Goal: Task Accomplishment & Management: Manage account settings

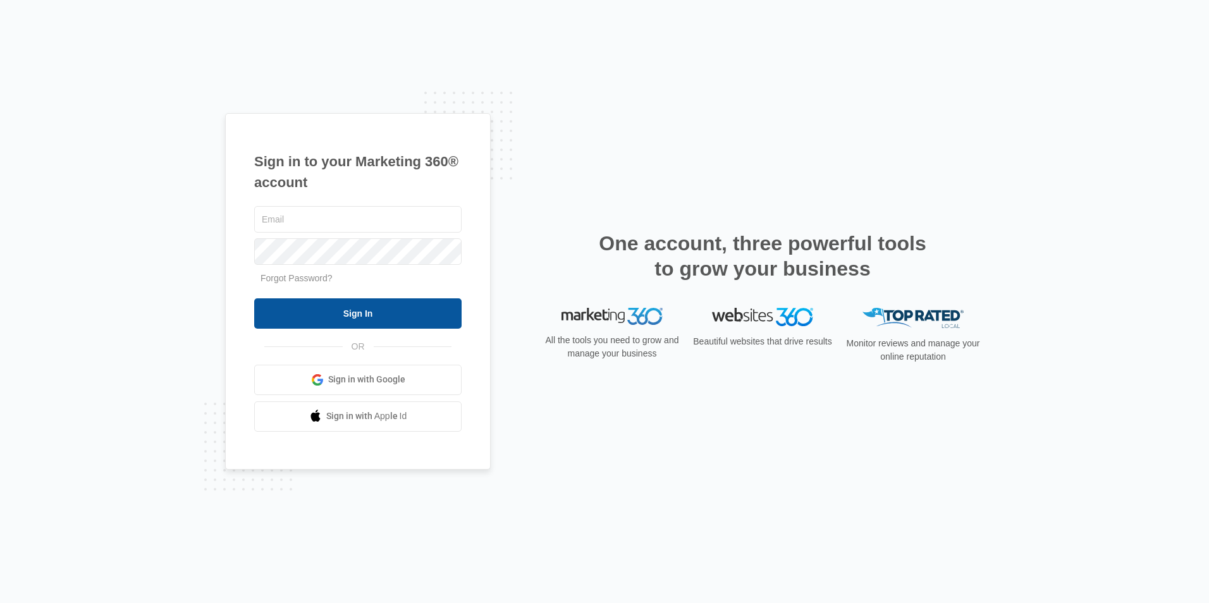
type input "brettt@finstads.com"
click at [345, 315] on input "Sign In" at bounding box center [357, 314] width 207 height 30
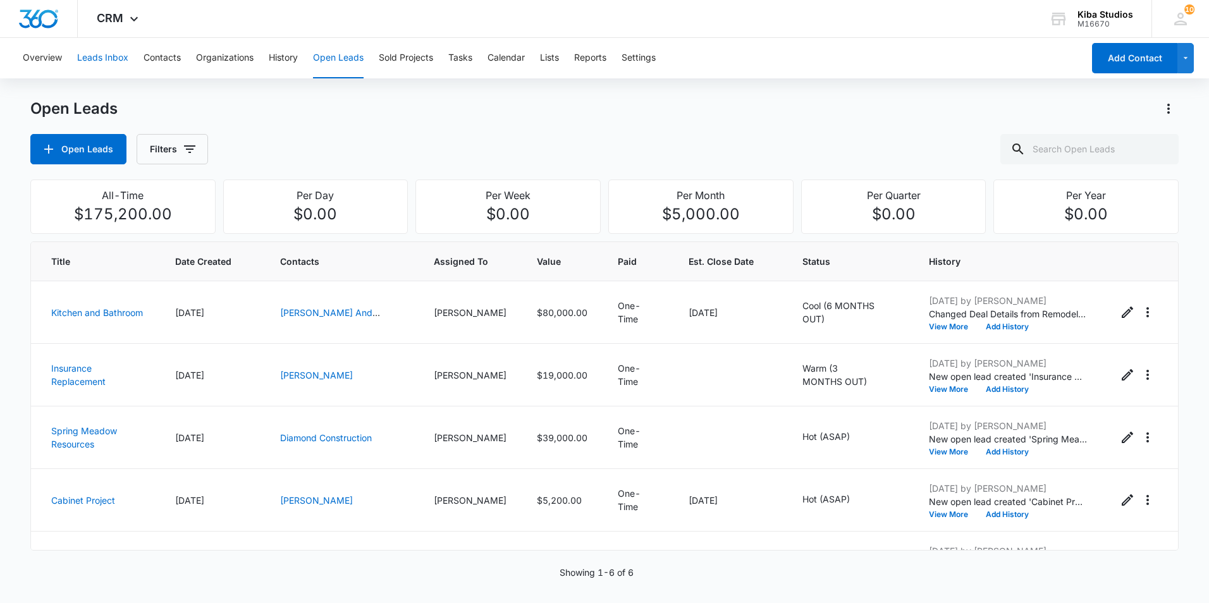
click at [85, 50] on button "Leads Inbox" at bounding box center [102, 58] width 51 height 40
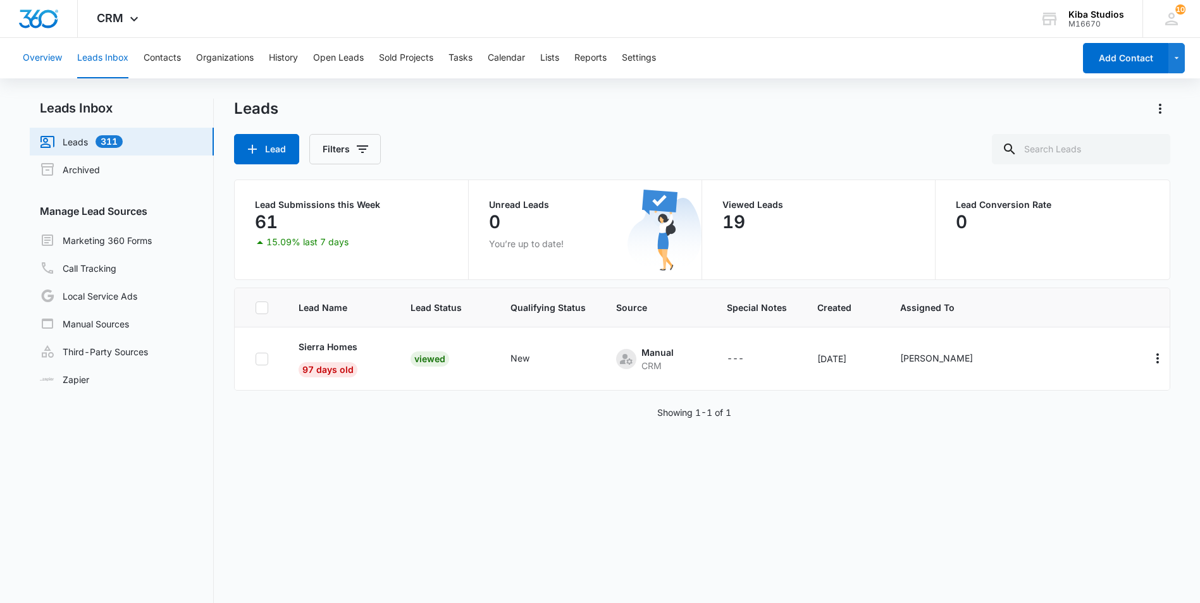
click at [49, 52] on button "Overview" at bounding box center [42, 58] width 39 height 40
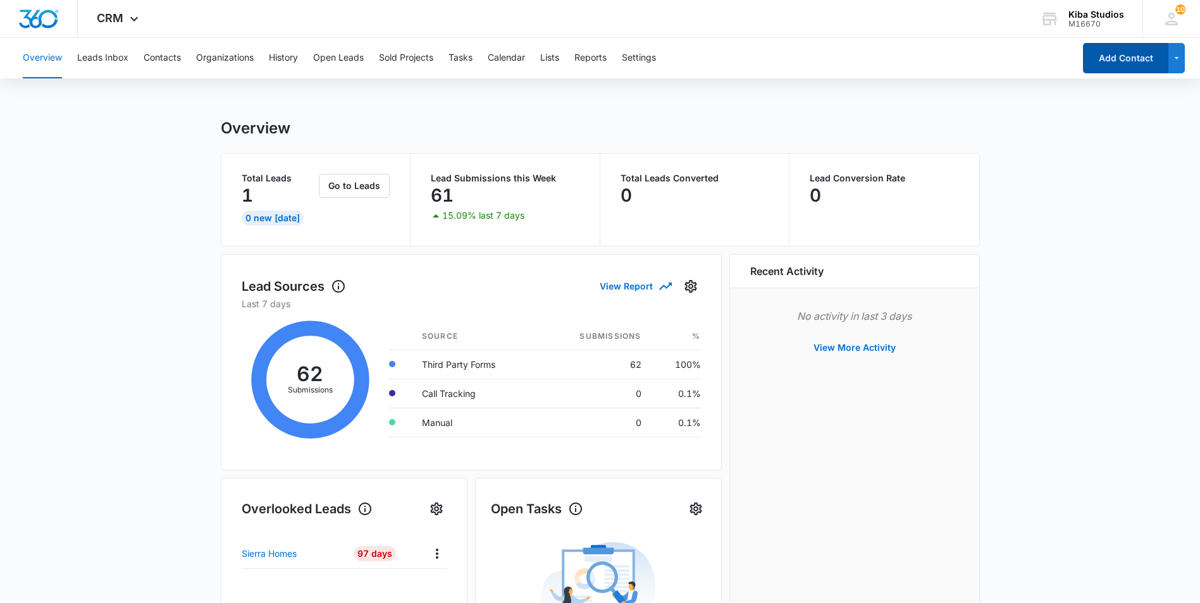
click at [1155, 68] on button "Add Contact" at bounding box center [1125, 58] width 85 height 30
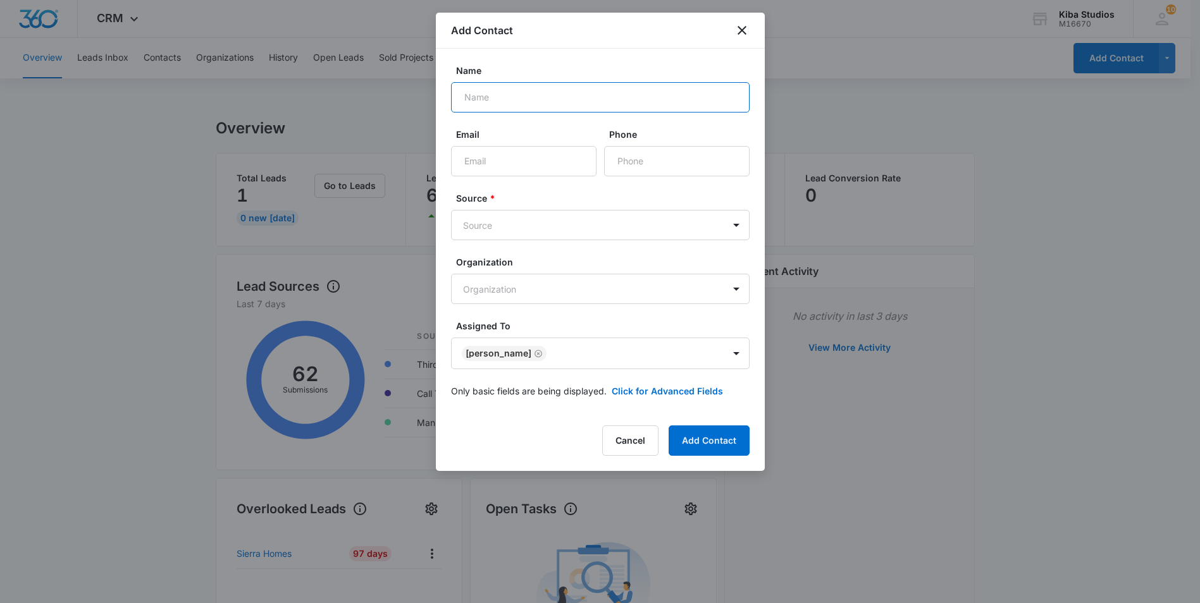
click at [488, 102] on input "Name" at bounding box center [600, 97] width 299 height 30
click at [488, 102] on input "[PERSON_NAME]" at bounding box center [600, 97] width 299 height 30
click at [543, 105] on input "[PERSON_NAME]" at bounding box center [600, 97] width 299 height 30
type input "[PERSON_NAME]"
click at [476, 157] on input "Email" at bounding box center [523, 161] width 145 height 30
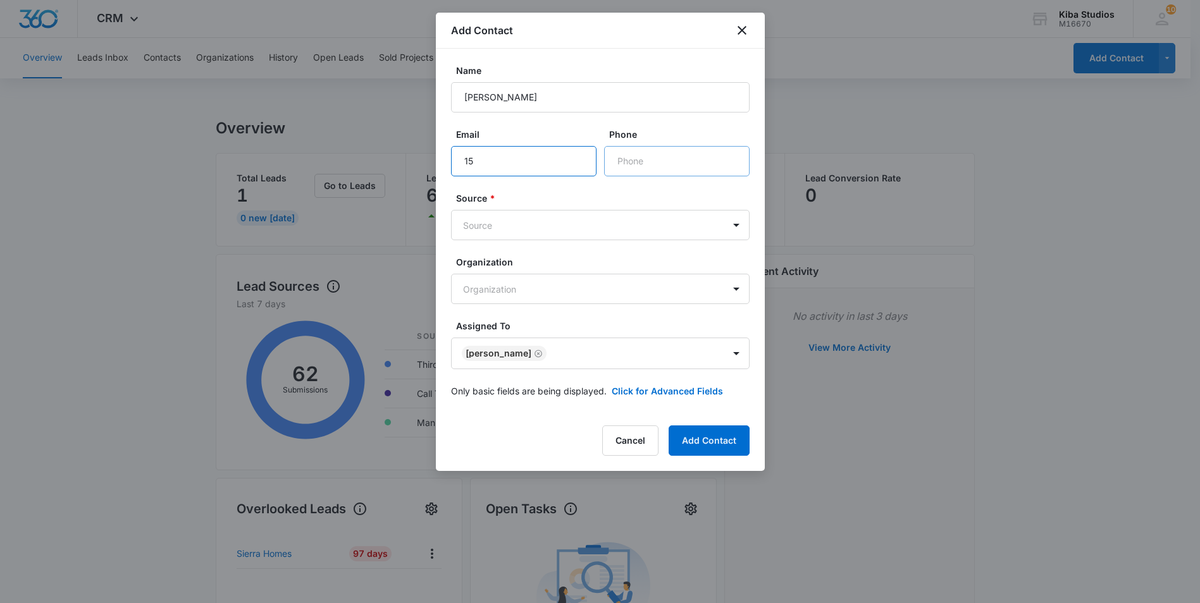
type input "1"
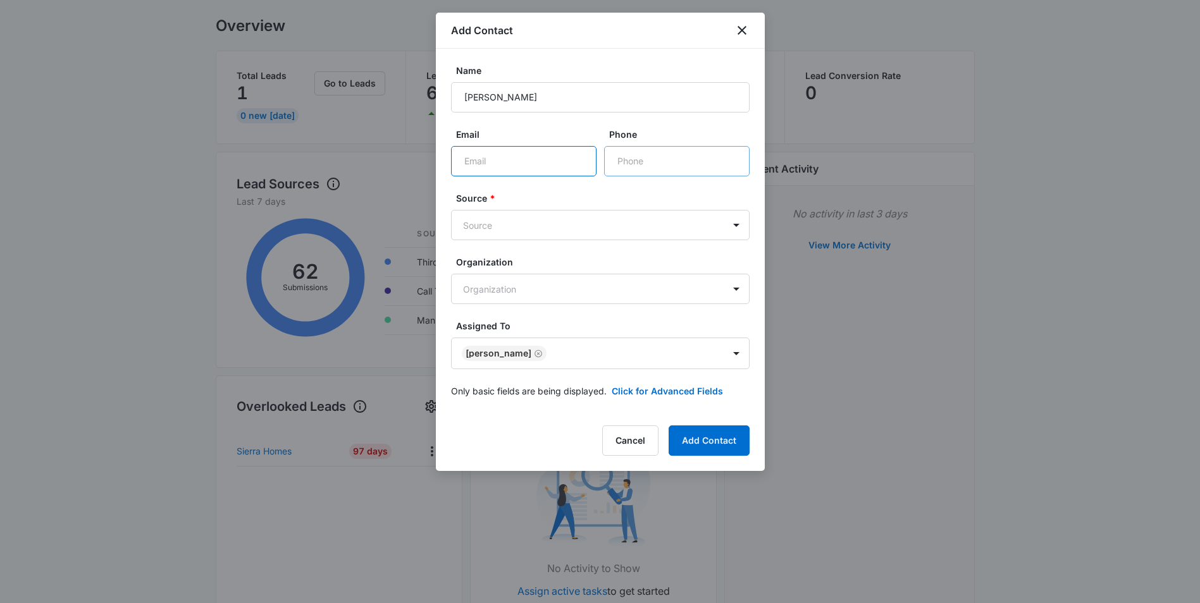
scroll to position [127, 0]
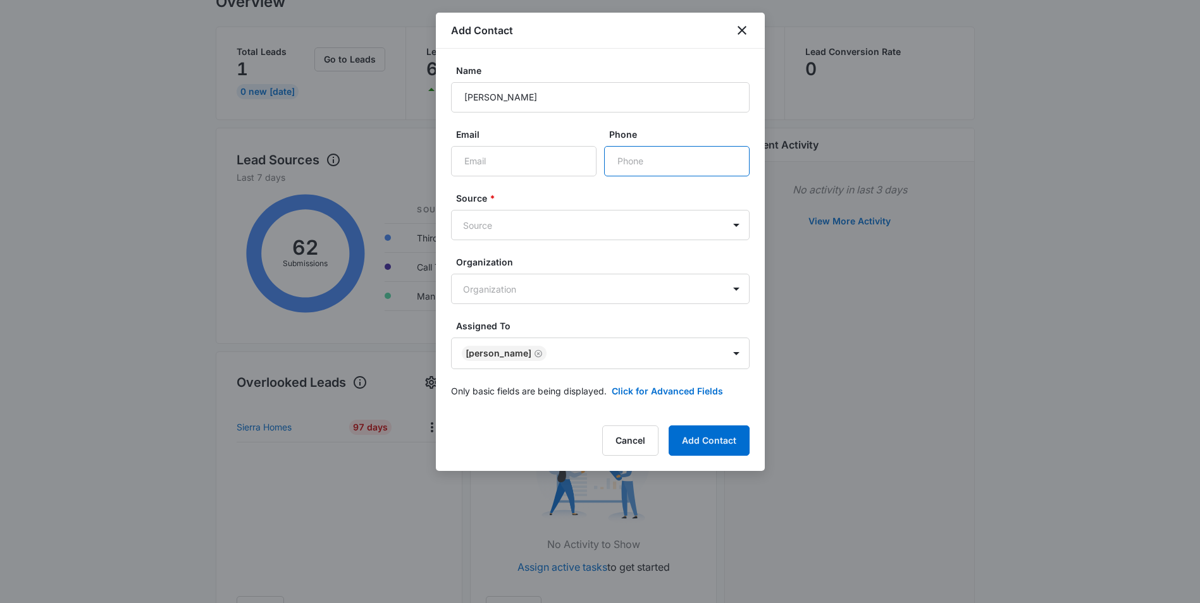
click at [641, 160] on input "Phone" at bounding box center [676, 161] width 145 height 30
type input "[PHONE_NUMBER]"
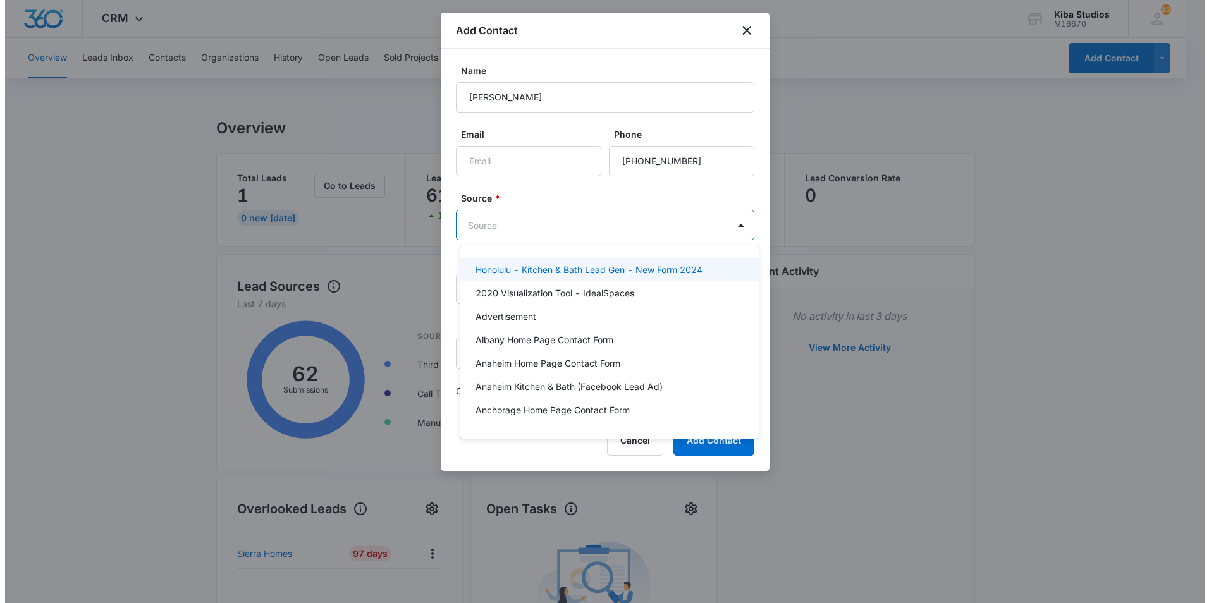
scroll to position [0, 0]
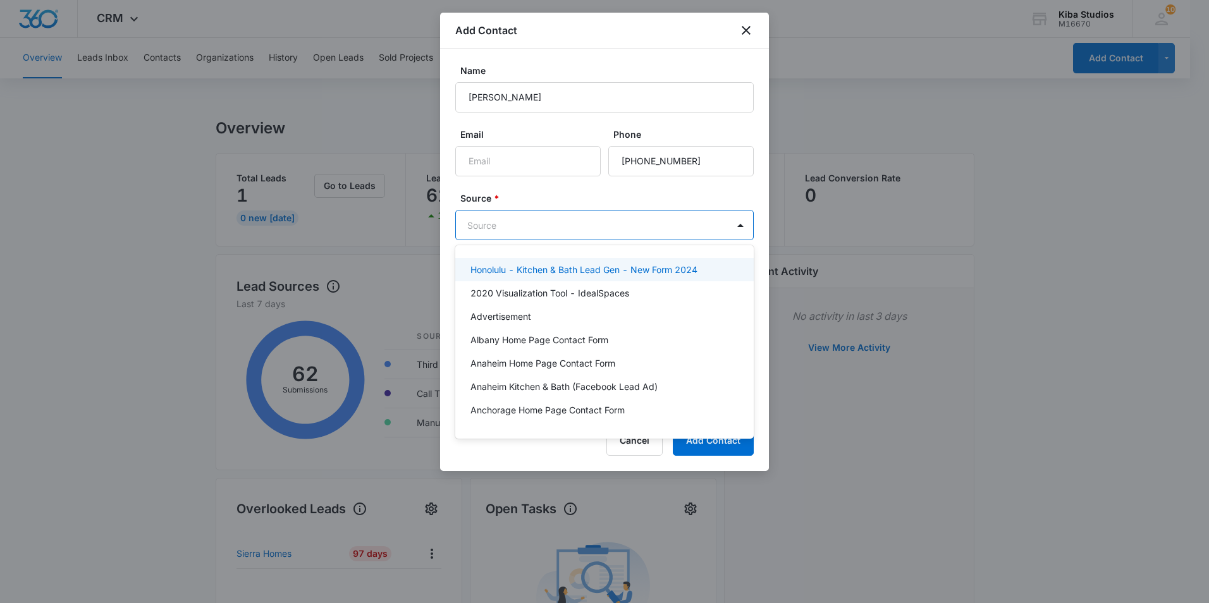
click at [526, 221] on body "CRM Apps Reputation Websites Forms CRM Email Social Scheduling Content Ads Inte…" at bounding box center [604, 301] width 1209 height 603
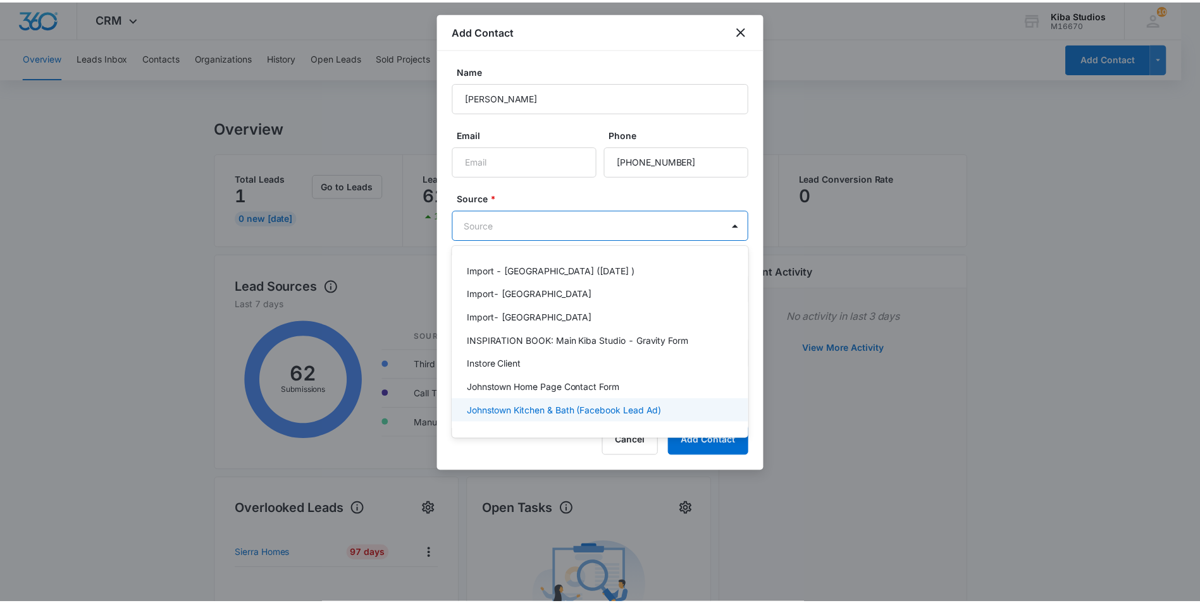
scroll to position [1328, 0]
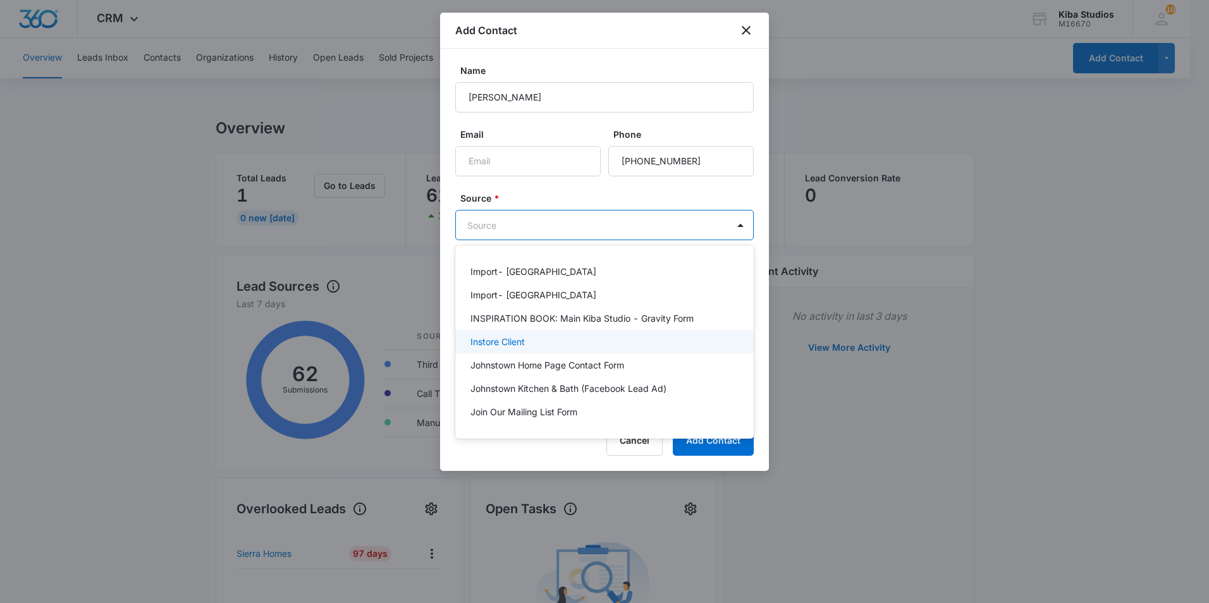
click at [501, 335] on p "Instore Client" at bounding box center [498, 341] width 54 height 13
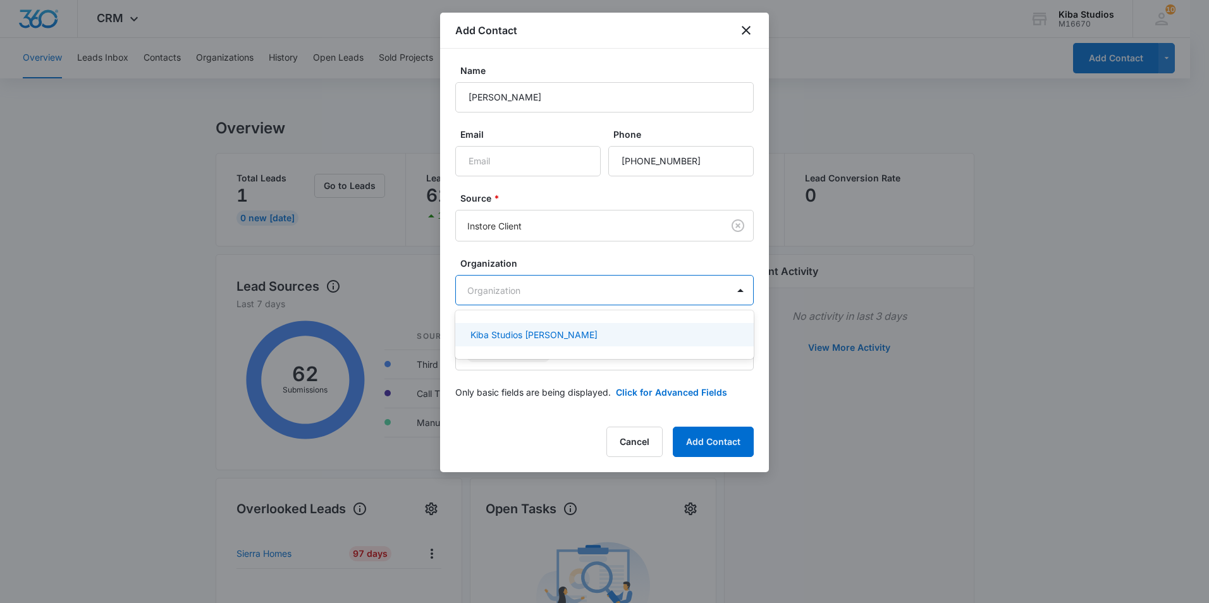
click at [562, 284] on body "CRM Apps Reputation Websites Forms CRM Email Social Scheduling Content Ads Inte…" at bounding box center [604, 301] width 1209 height 603
click at [533, 283] on div at bounding box center [604, 301] width 1209 height 603
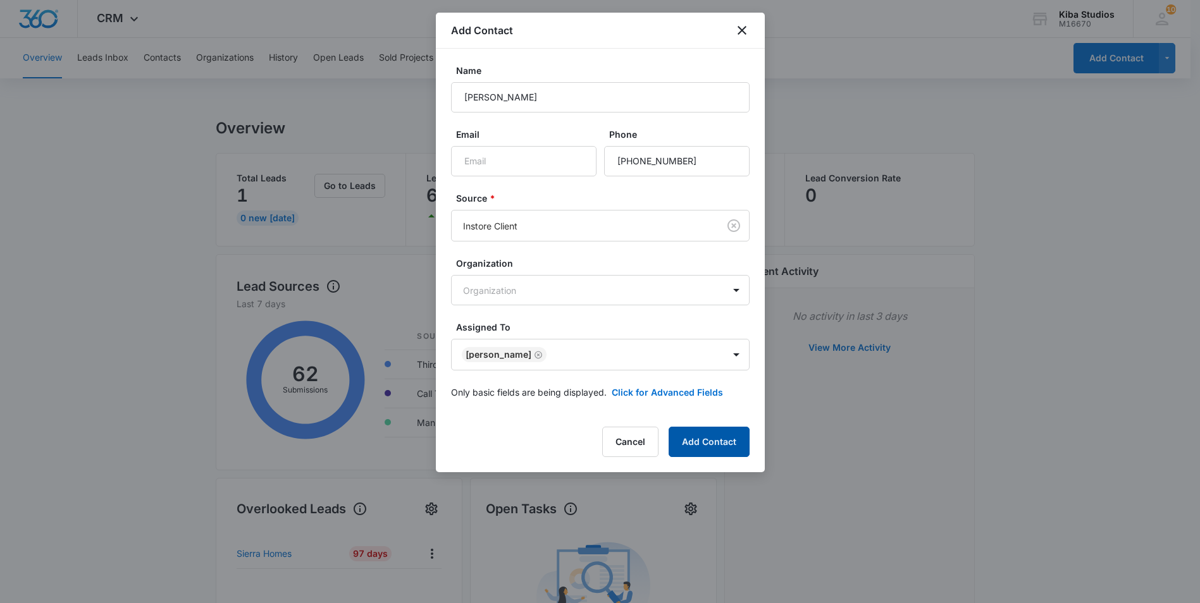
click at [716, 436] on button "Add Contact" at bounding box center [709, 442] width 81 height 30
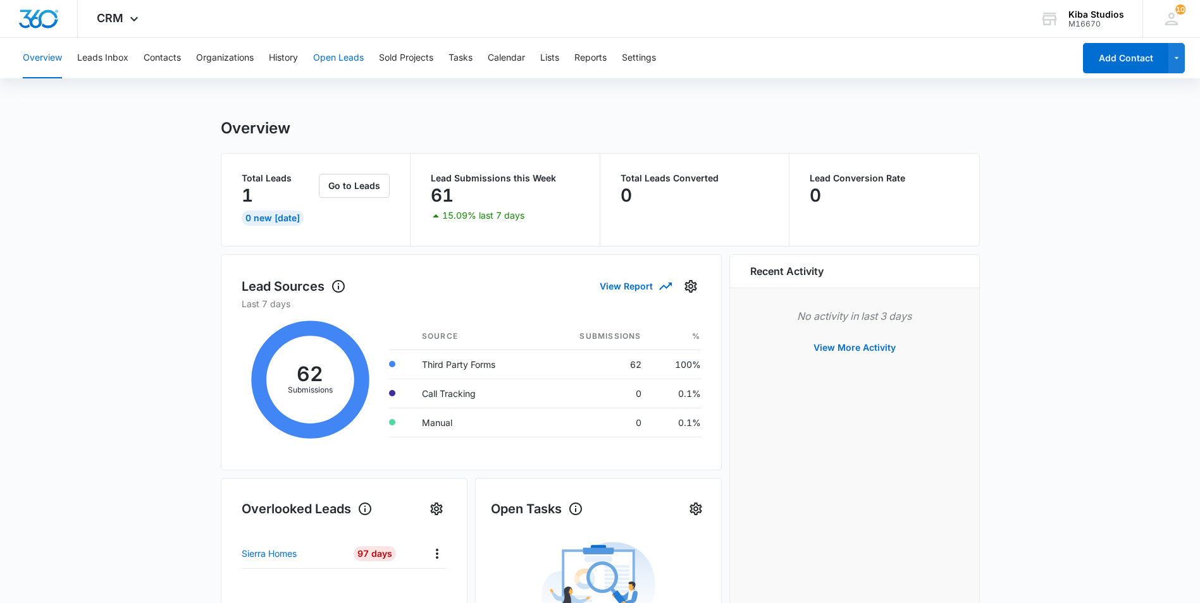
click at [348, 58] on button "Open Leads" at bounding box center [338, 58] width 51 height 40
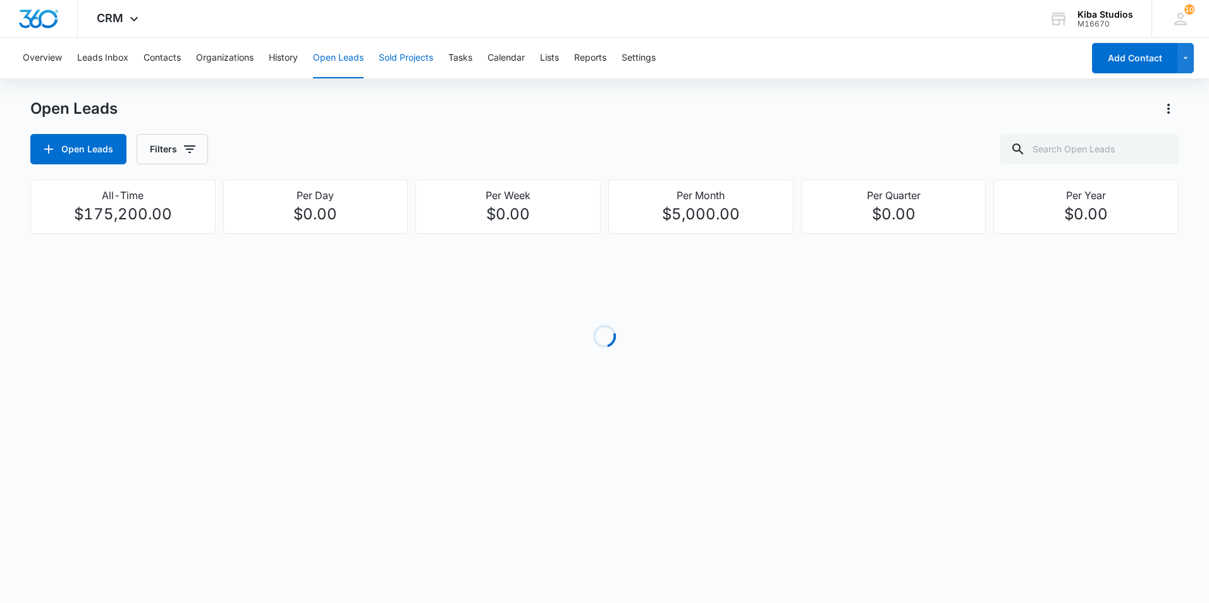
click at [409, 60] on button "Sold Projects" at bounding box center [406, 58] width 54 height 40
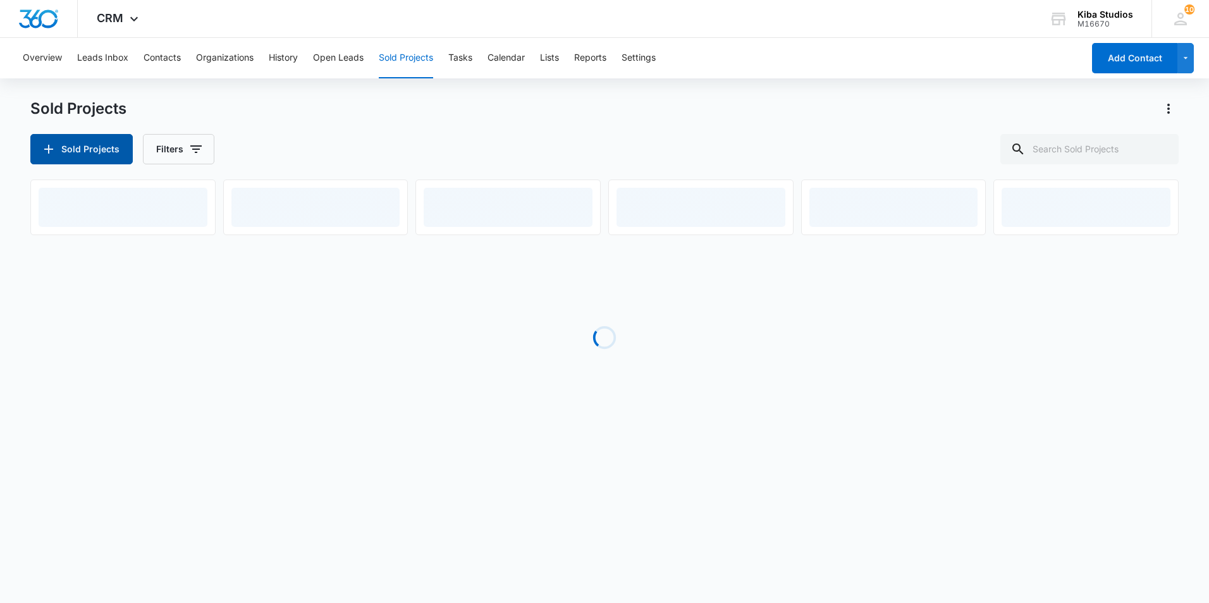
click at [98, 147] on button "Sold Projects" at bounding box center [81, 149] width 102 height 30
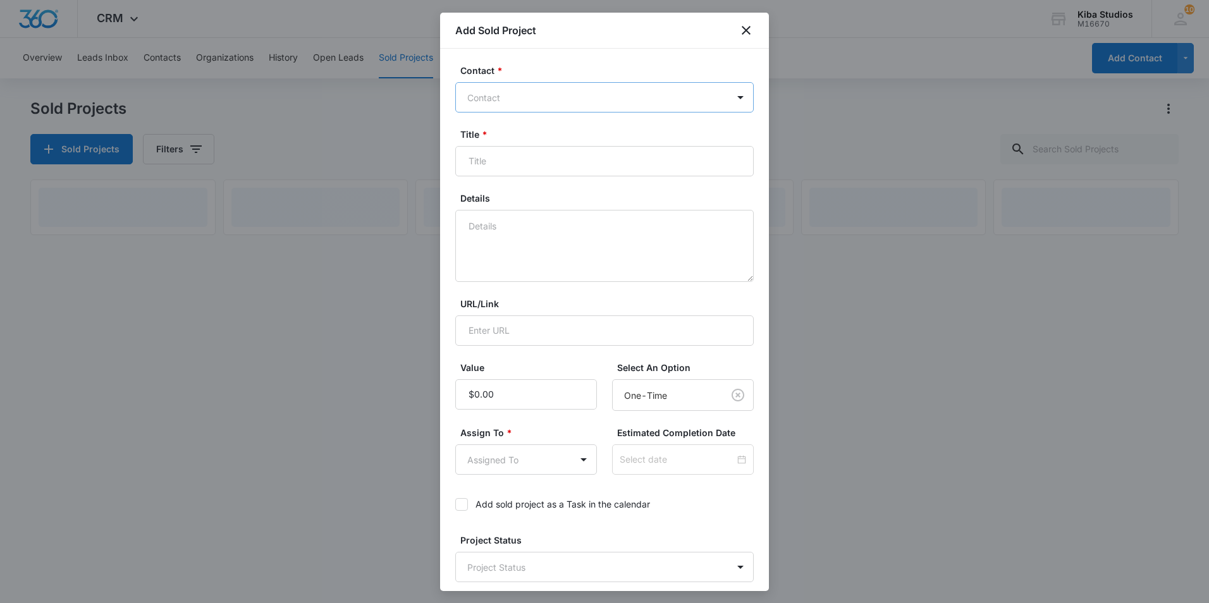
click at [603, 92] on div at bounding box center [596, 98] width 259 height 16
type input "[PERSON_NAME]"
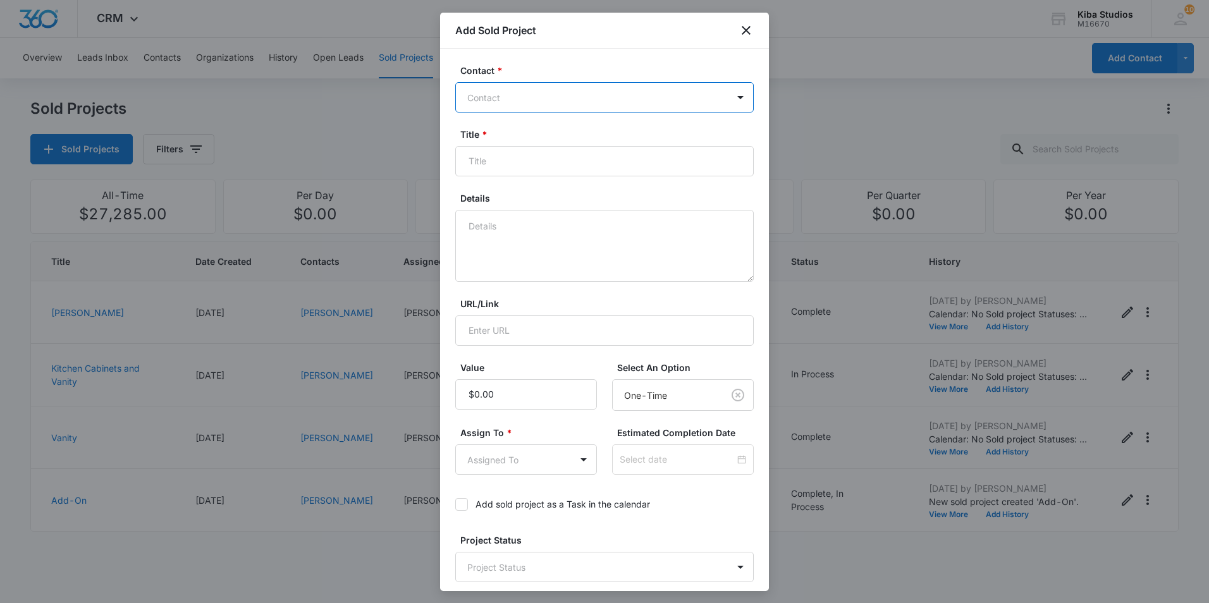
drag, startPoint x: 643, startPoint y: 89, endPoint x: 453, endPoint y: 100, distance: 190.1
click at [453, 100] on div "Contact * Contact Title * Details URL/Link Value Select An Option One-Time Assi…" at bounding box center [604, 320] width 329 height 543
type input "[PERSON_NAME]"
click at [750, 28] on icon "close" at bounding box center [746, 30] width 15 height 15
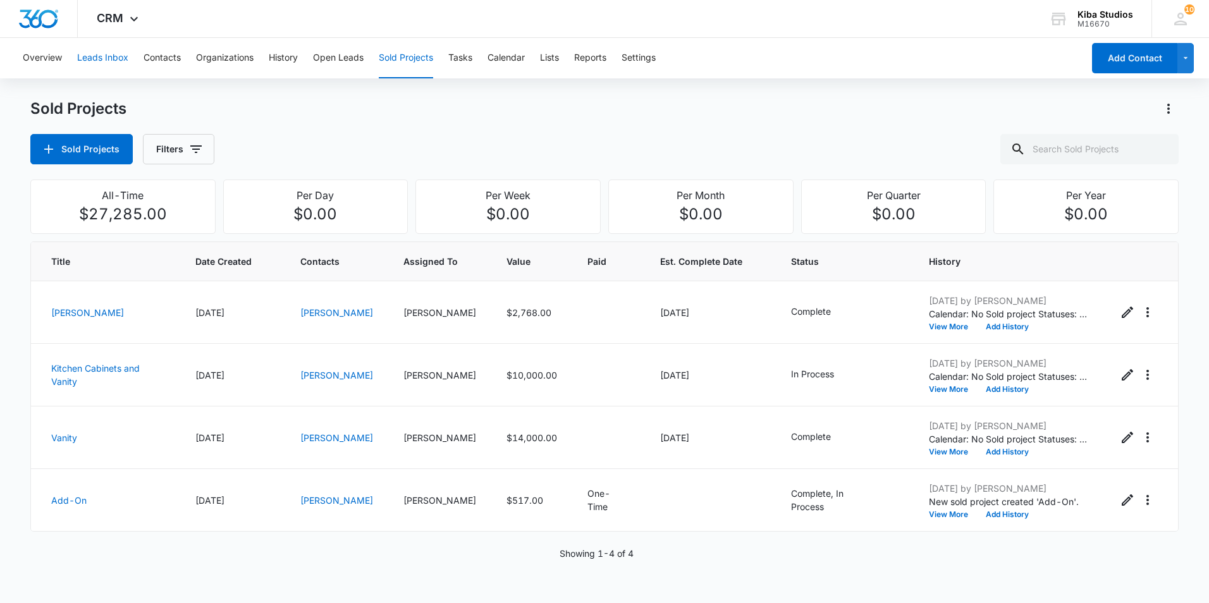
click at [94, 56] on button "Leads Inbox" at bounding box center [102, 58] width 51 height 40
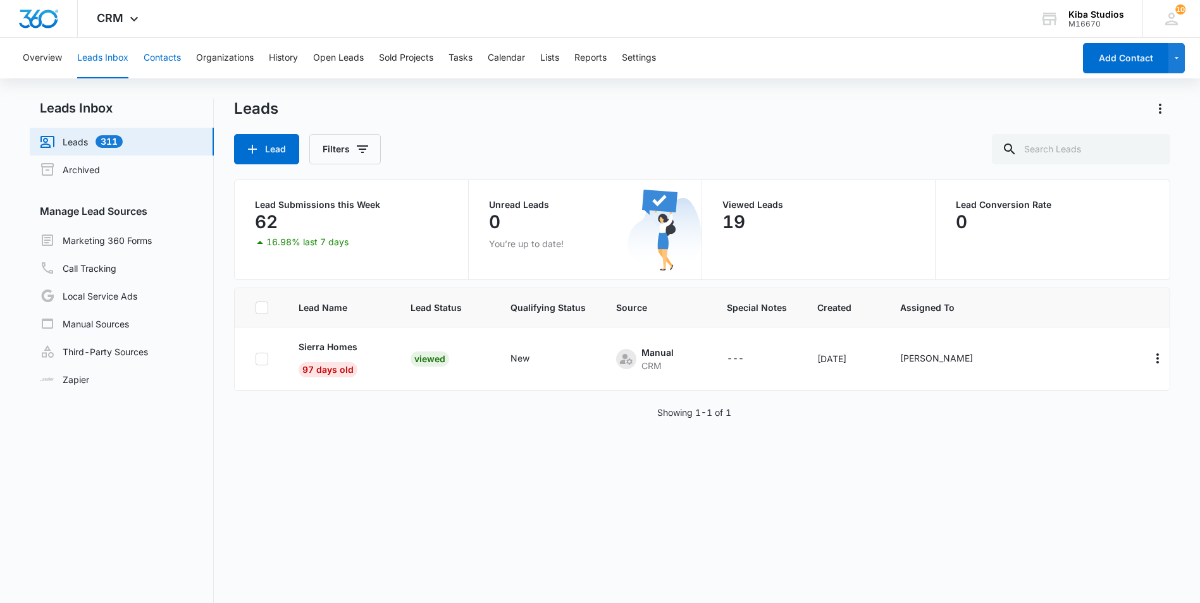
click at [158, 54] on button "Contacts" at bounding box center [162, 58] width 37 height 40
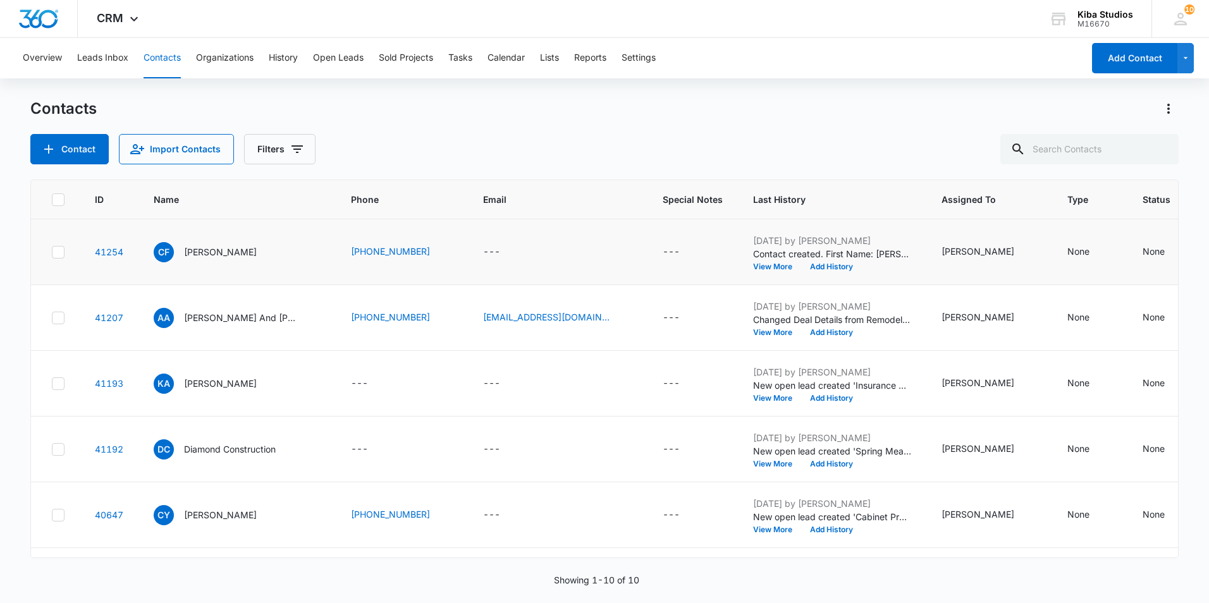
click at [562, 245] on div "---" at bounding box center [557, 252] width 149 height 15
click at [56, 251] on icon at bounding box center [58, 252] width 11 height 11
click at [52, 252] on input "checkbox" at bounding box center [51, 252] width 1 height 1
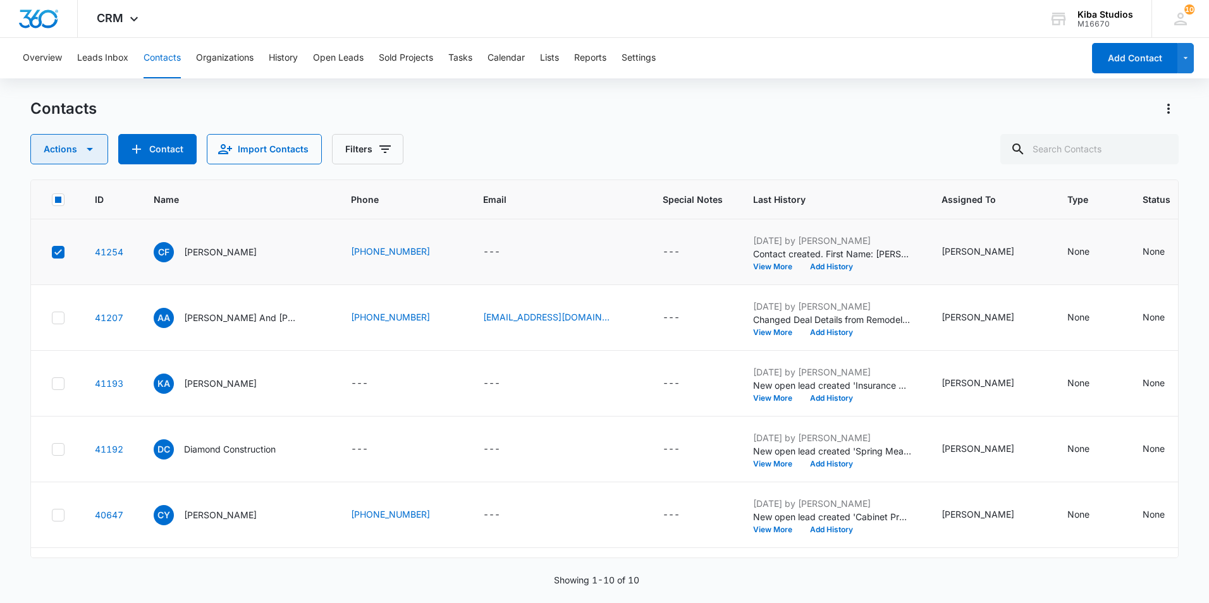
click at [67, 147] on button "Actions" at bounding box center [69, 149] width 78 height 30
click at [672, 109] on div "Contacts" at bounding box center [604, 109] width 1149 height 20
drag, startPoint x: 559, startPoint y: 250, endPoint x: 522, endPoint y: 247, distance: 37.4
click at [522, 247] on div "---" at bounding box center [557, 252] width 149 height 15
click at [83, 147] on icon "button" at bounding box center [89, 149] width 15 height 15
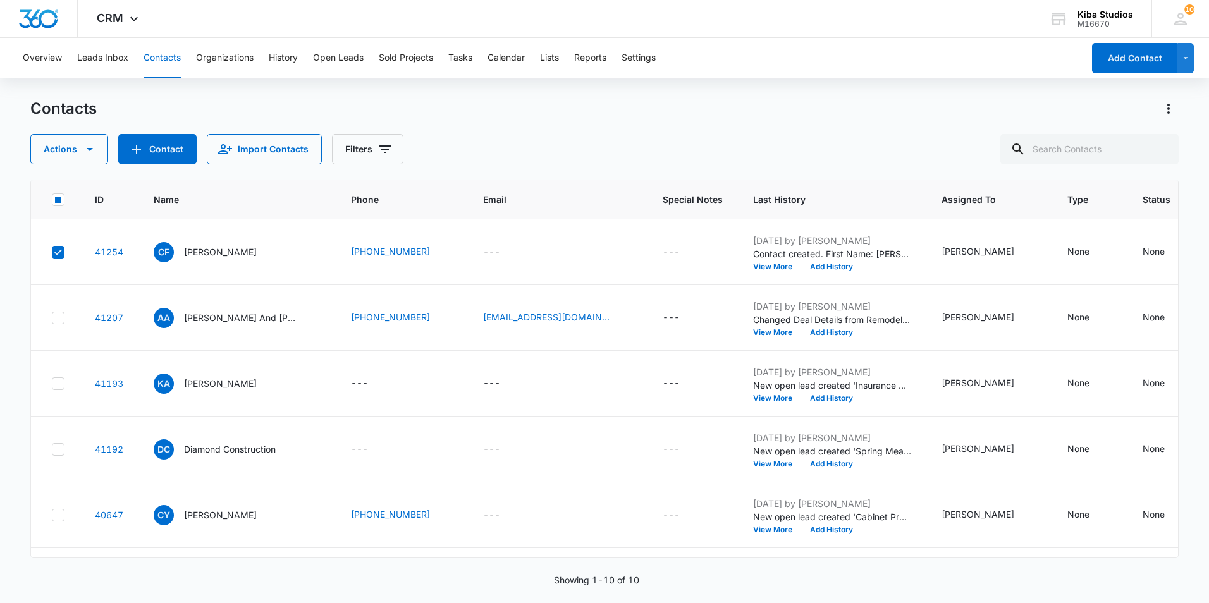
click at [747, 115] on div "Contacts" at bounding box center [604, 109] width 1149 height 20
click at [111, 63] on button "Leads Inbox" at bounding box center [102, 58] width 51 height 40
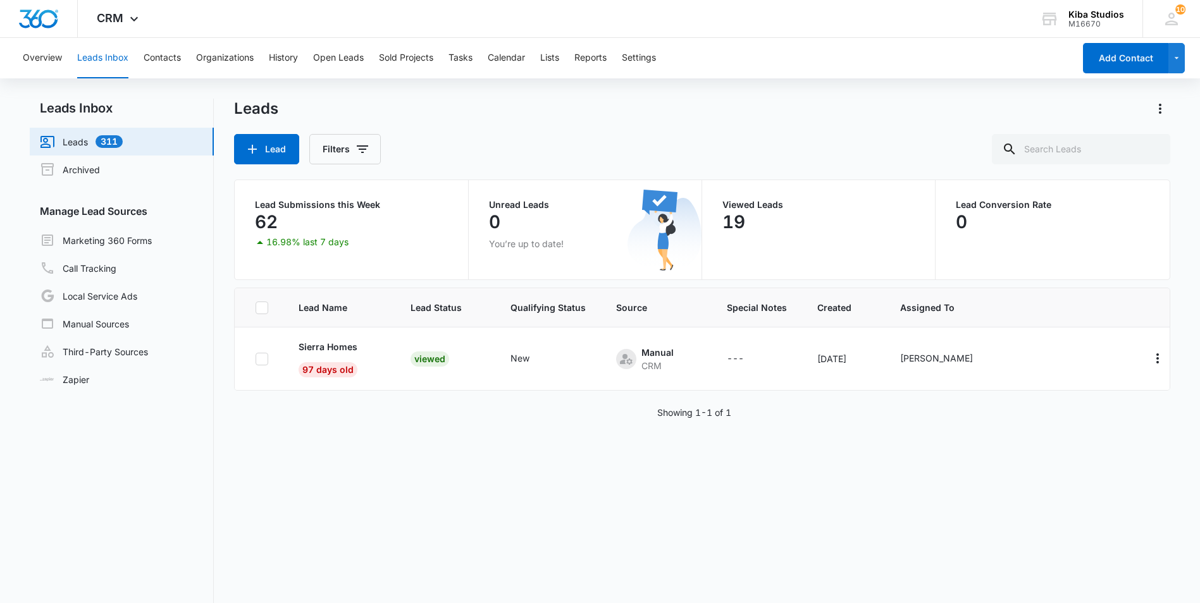
click at [19, 63] on div "Overview Leads Inbox Contacts Organizations History Open Leads Sold Projects Ta…" at bounding box center [544, 58] width 1059 height 40
click at [38, 60] on button "Overview" at bounding box center [42, 58] width 39 height 40
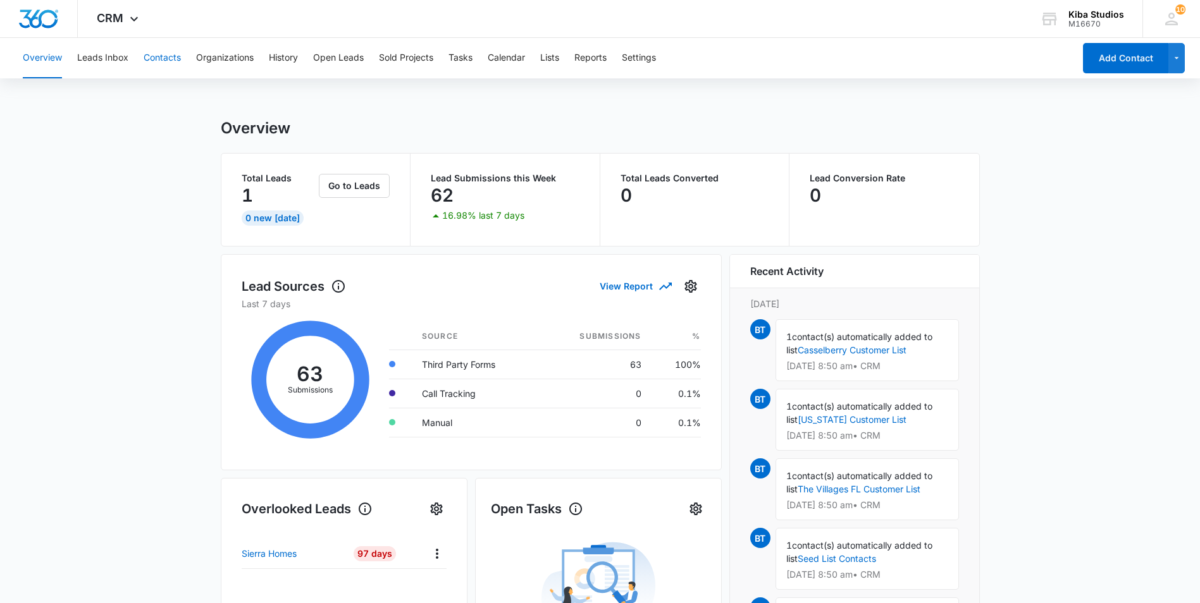
click at [156, 63] on button "Contacts" at bounding box center [162, 58] width 37 height 40
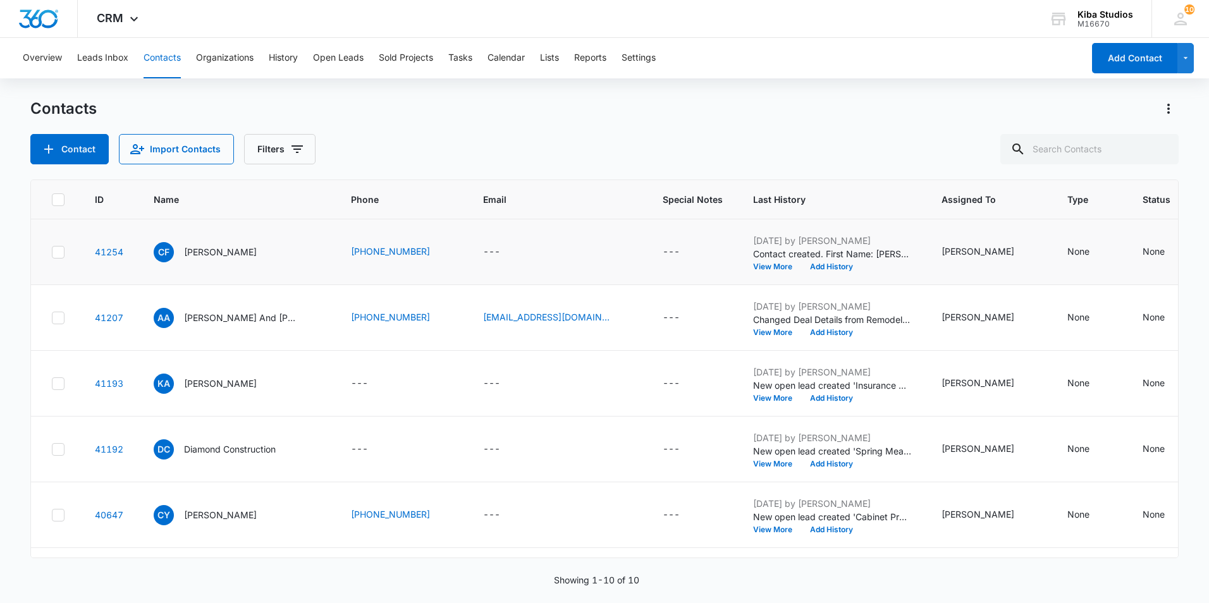
click at [54, 252] on icon at bounding box center [58, 252] width 11 height 11
click at [52, 252] on input "checkbox" at bounding box center [51, 252] width 1 height 1
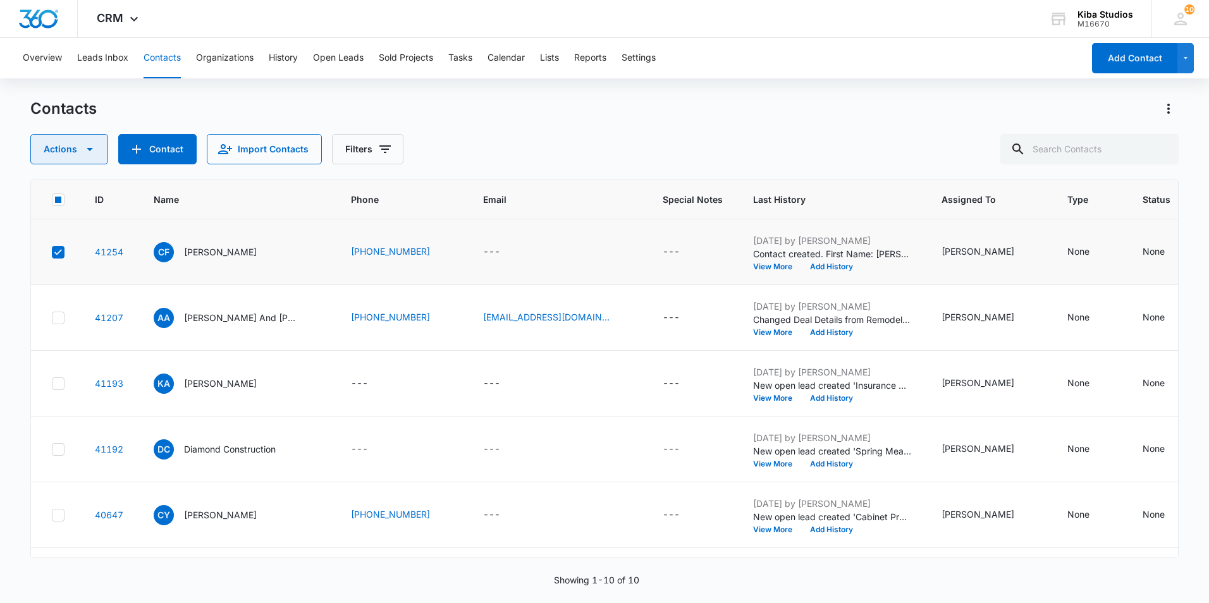
click at [94, 146] on icon "button" at bounding box center [89, 149] width 15 height 15
click at [54, 185] on div "Export" at bounding box center [74, 189] width 57 height 9
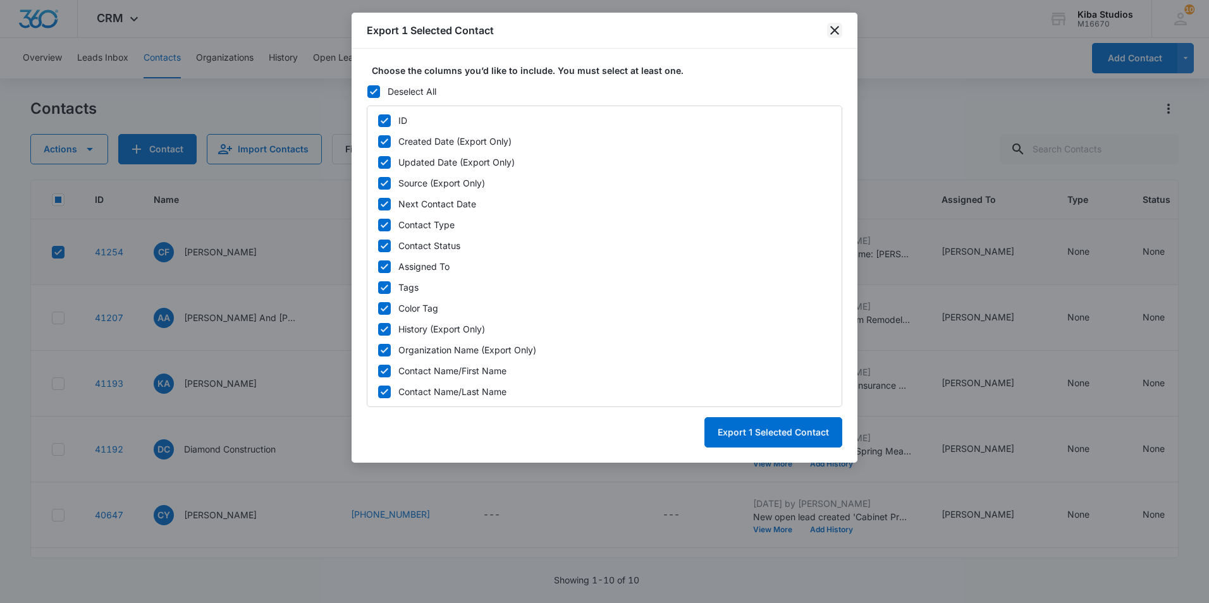
click at [837, 28] on icon "close" at bounding box center [835, 30] width 9 height 9
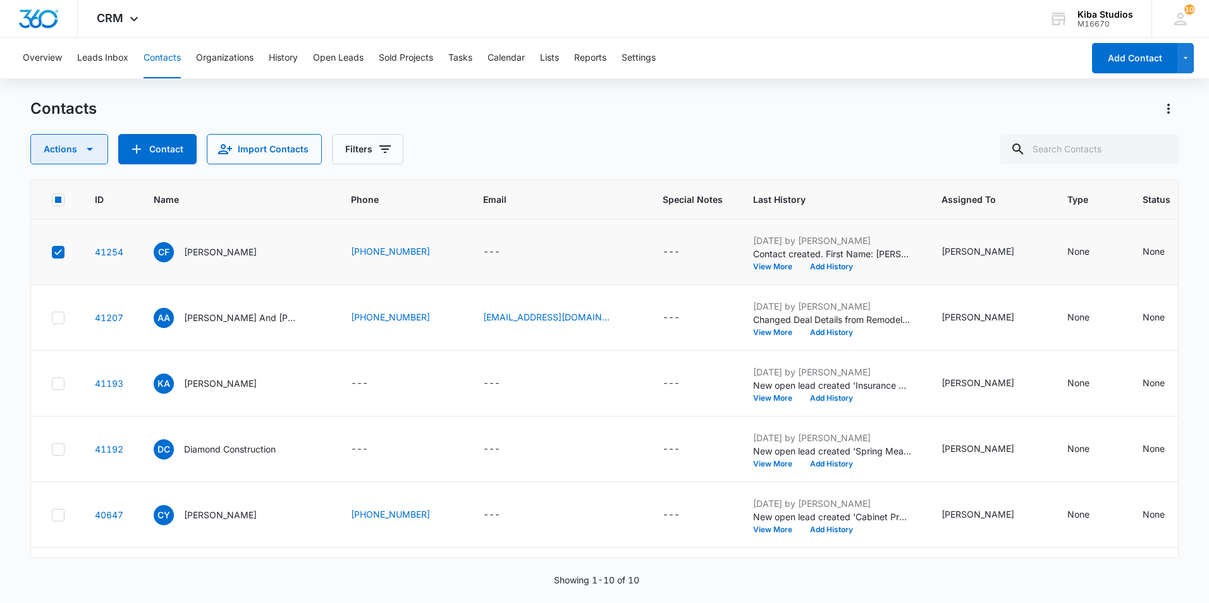
click at [95, 144] on icon "button" at bounding box center [89, 149] width 15 height 15
click at [543, 145] on div "Actions Export Duplicate Assign Type Assign Status Delete Contact Import Contac…" at bounding box center [604, 149] width 1149 height 30
click at [211, 249] on p "[PERSON_NAME]" at bounding box center [220, 251] width 73 height 13
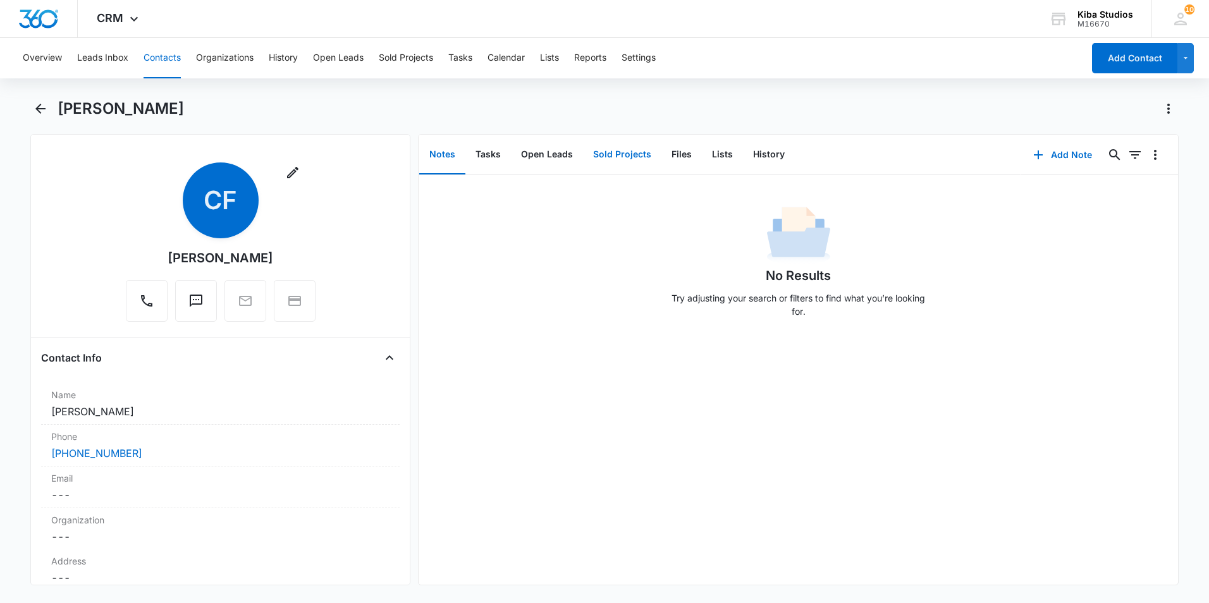
click at [629, 151] on button "Sold Projects" at bounding box center [622, 154] width 78 height 39
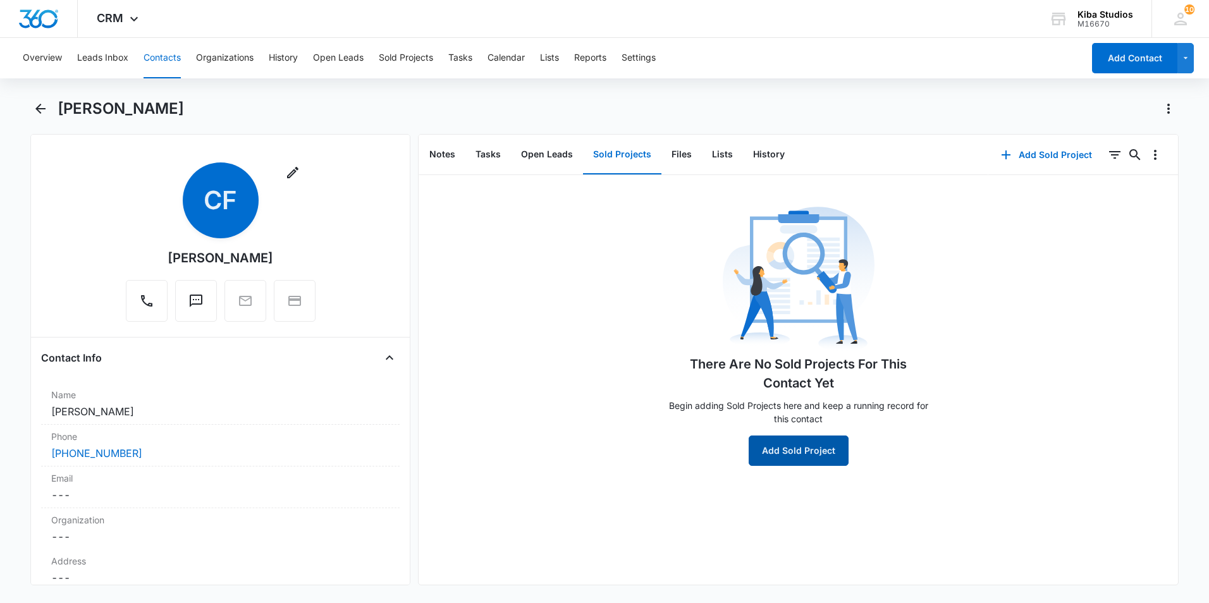
click at [794, 442] on button "Add Sold Project" at bounding box center [799, 451] width 100 height 30
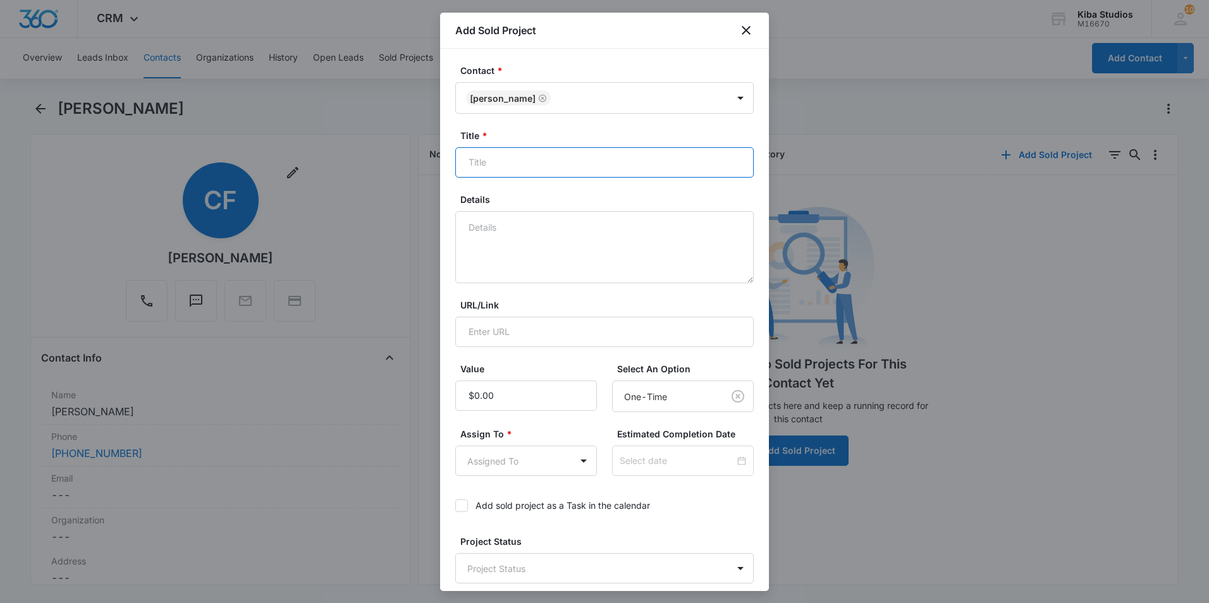
click at [540, 151] on input "Title *" at bounding box center [604, 162] width 299 height 30
type input "Vanity CT Remnant"
click at [512, 244] on textarea "Details" at bounding box center [604, 247] width 299 height 72
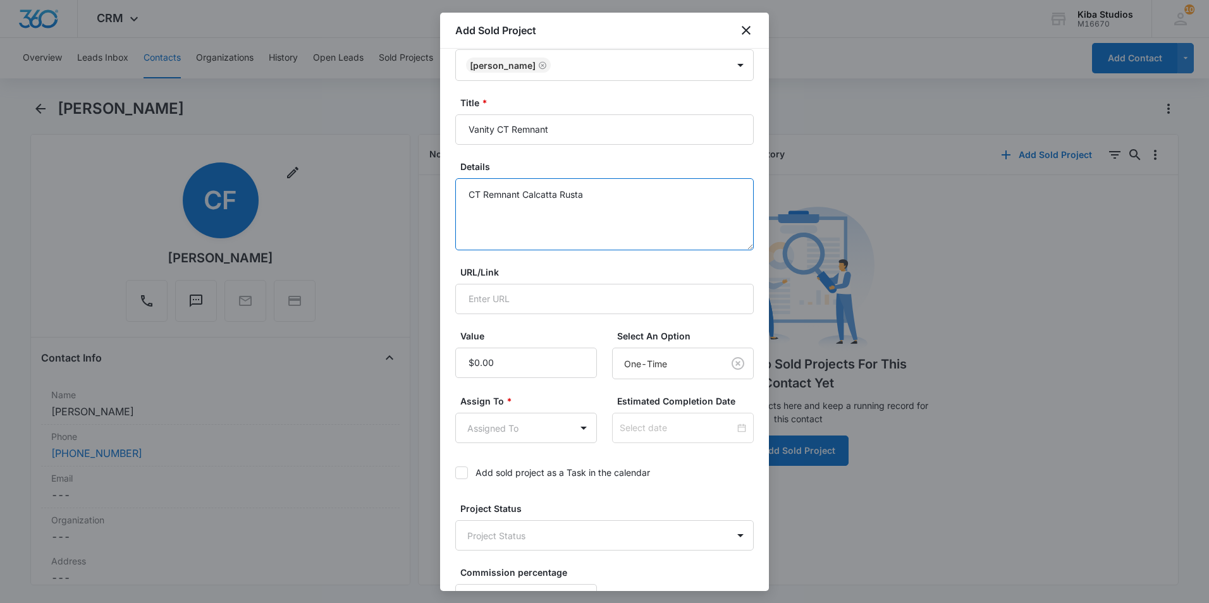
scroll to position [63, 0]
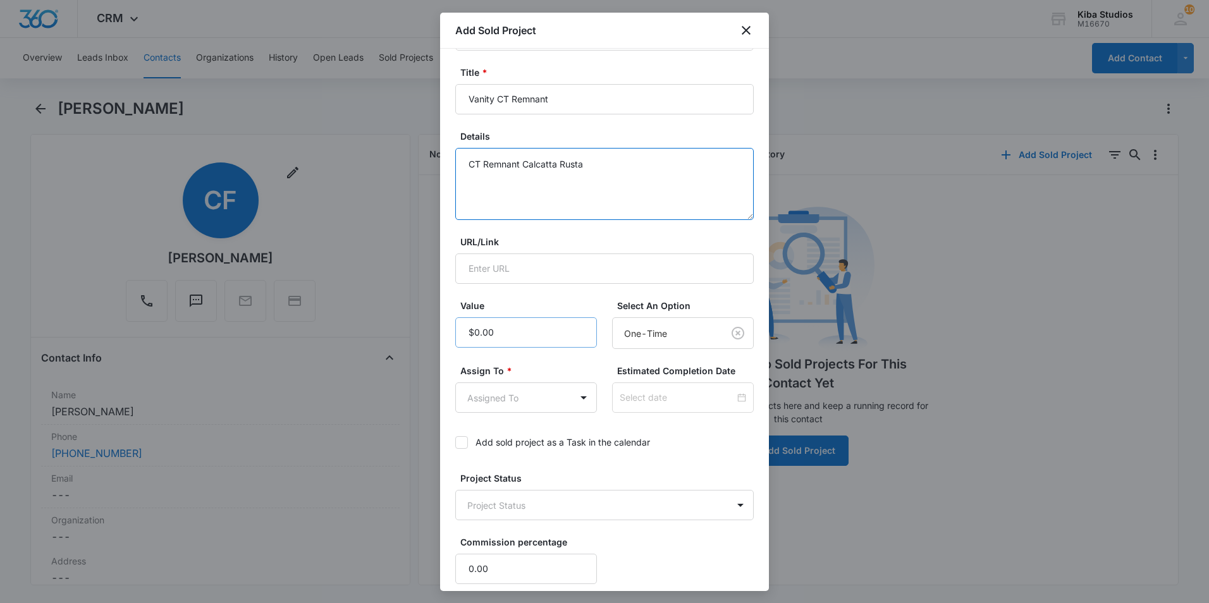
type textarea "CT Remnant Calcatta Rusta"
type input "$651.00"
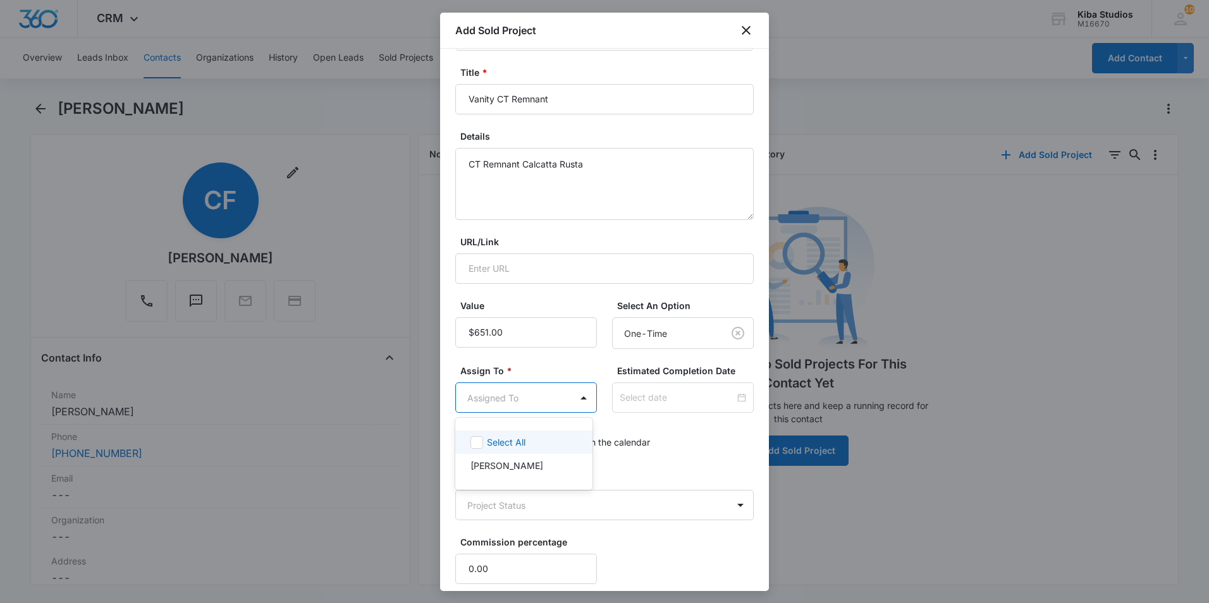
click at [559, 393] on body "CRM Apps Reputation Websites Forms CRM Email Social Scheduling Content Ads Inte…" at bounding box center [604, 301] width 1209 height 603
click at [498, 464] on p "[PERSON_NAME]" at bounding box center [507, 465] width 73 height 13
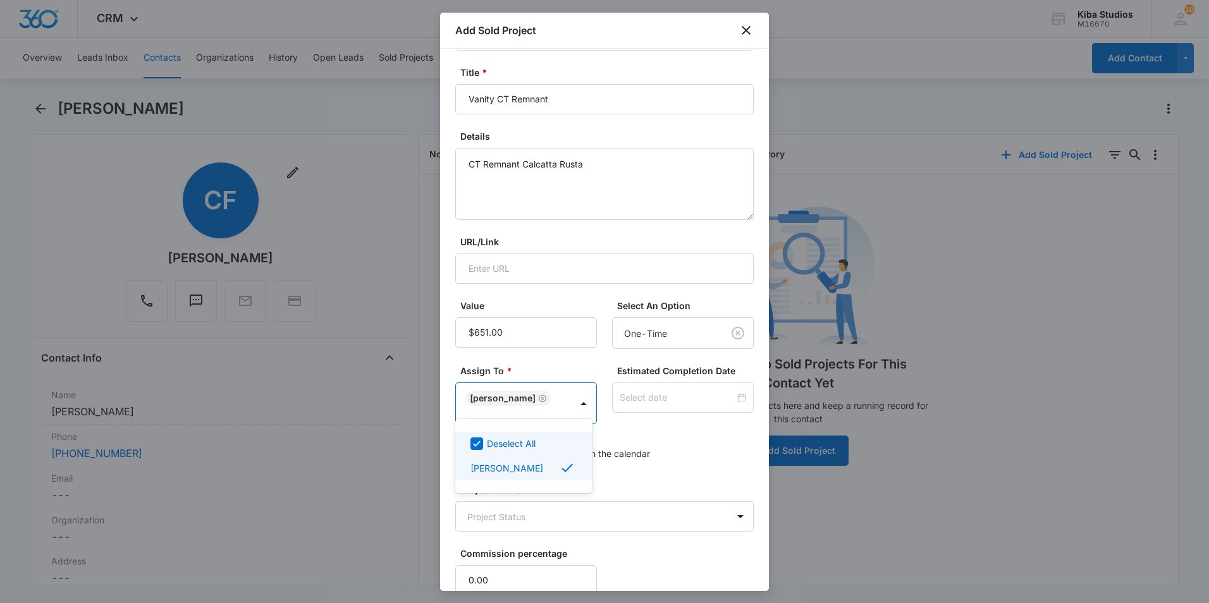
click at [691, 448] on div at bounding box center [604, 301] width 1209 height 603
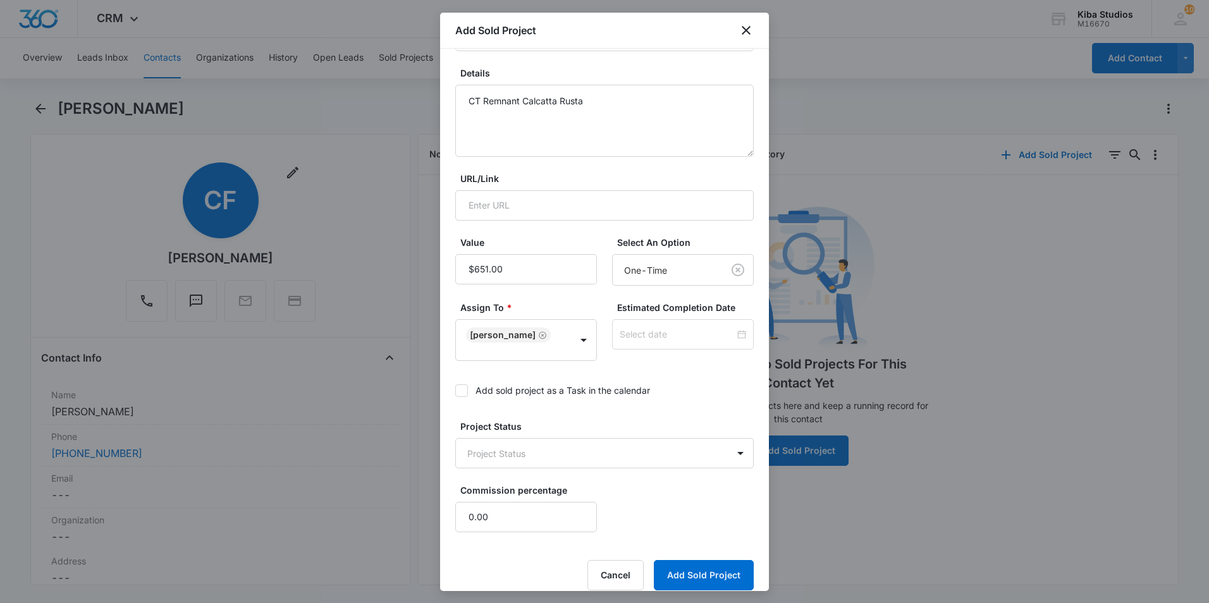
scroll to position [131, 0]
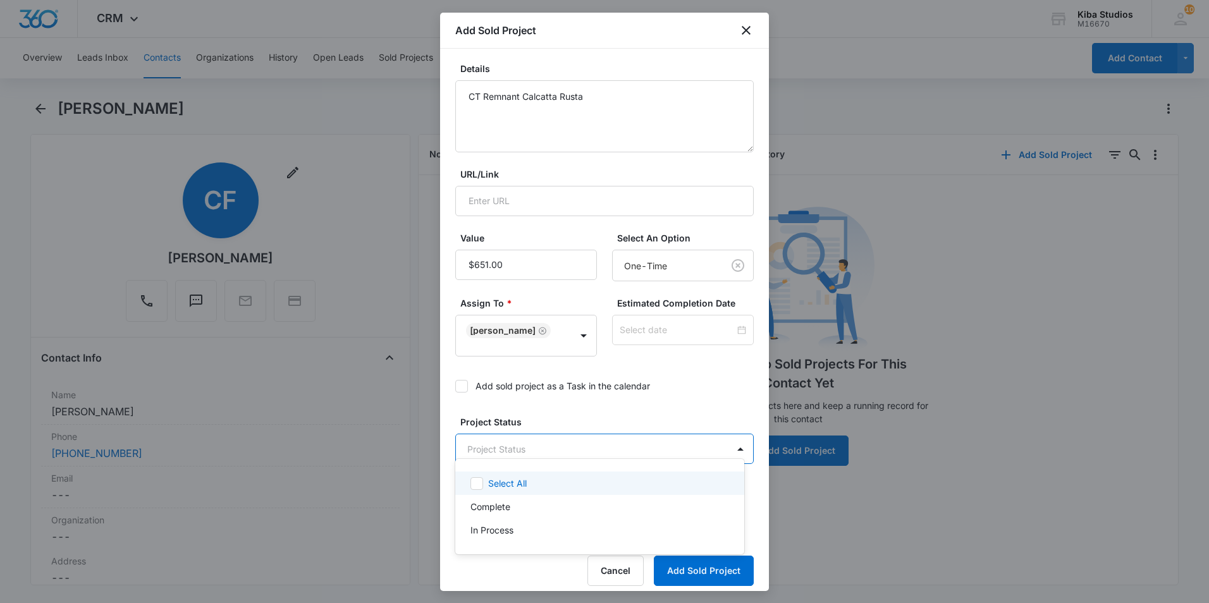
click at [557, 438] on body "CRM Apps Reputation Websites Forms CRM Email Social Scheduling Content Ads Inte…" at bounding box center [604, 301] width 1209 height 603
click at [490, 524] on p "In Process" at bounding box center [492, 530] width 43 height 13
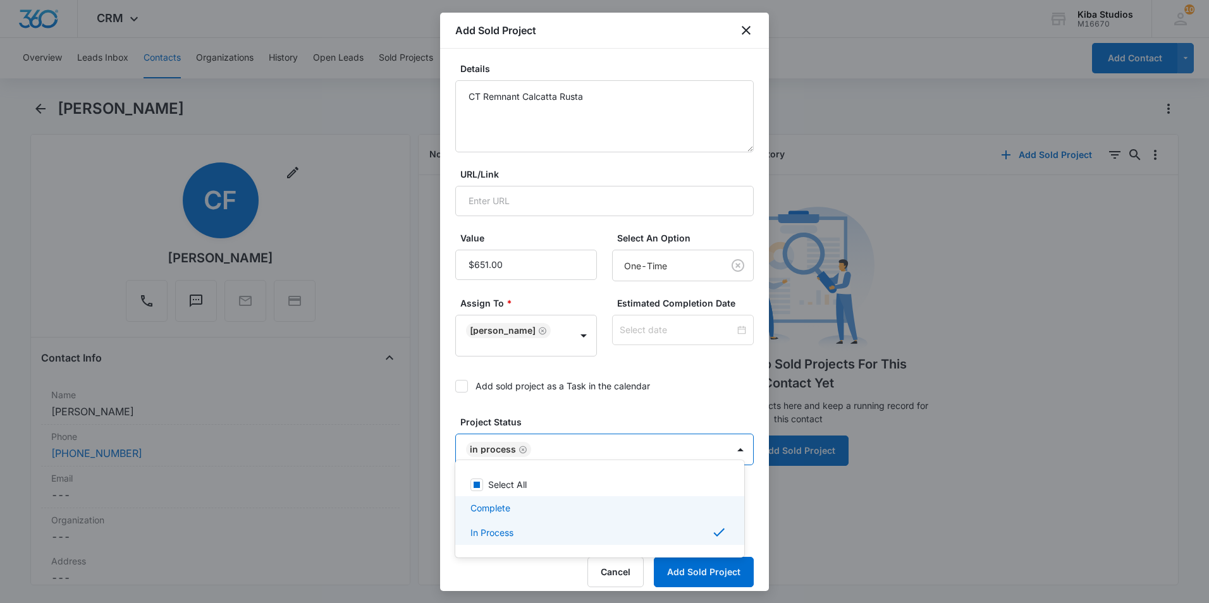
click at [493, 510] on p "Complete" at bounding box center [491, 508] width 40 height 13
click at [493, 510] on p "Complete" at bounding box center [491, 509] width 40 height 13
click at [658, 342] on div at bounding box center [604, 301] width 1209 height 603
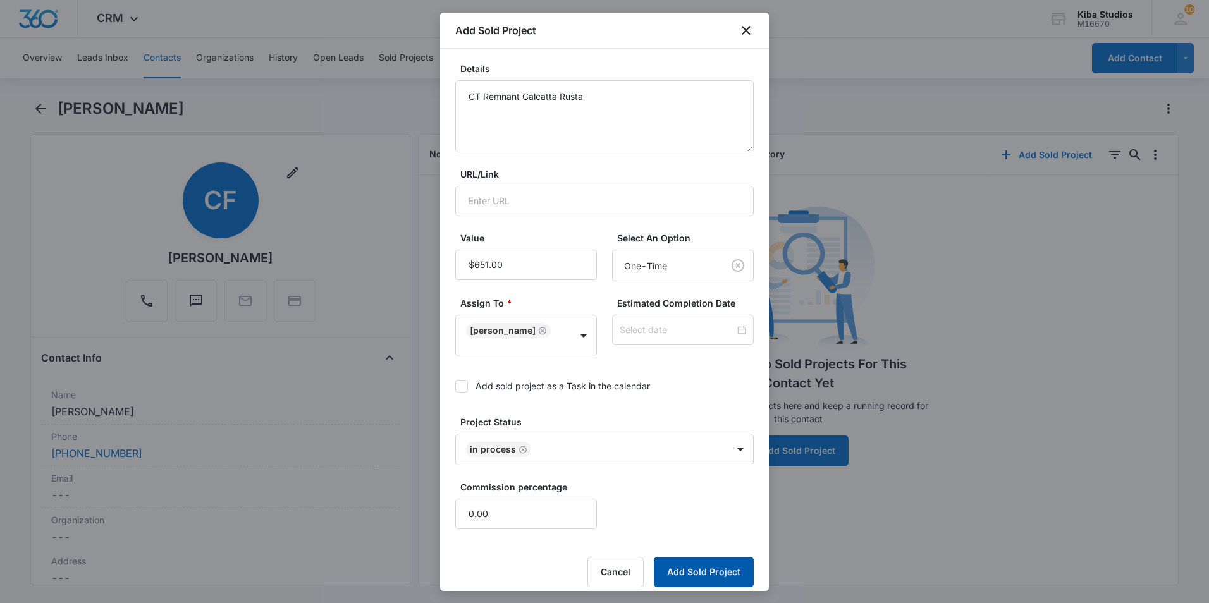
click at [691, 557] on button "Add Sold Project" at bounding box center [704, 572] width 100 height 30
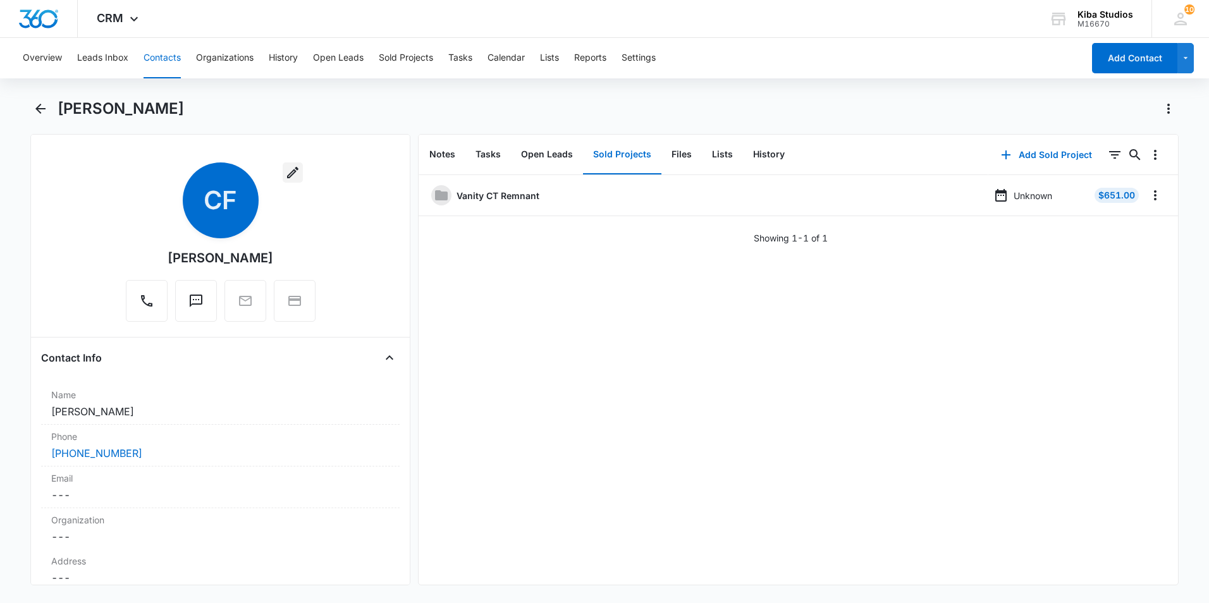
click at [285, 171] on icon "button" at bounding box center [292, 172] width 15 height 15
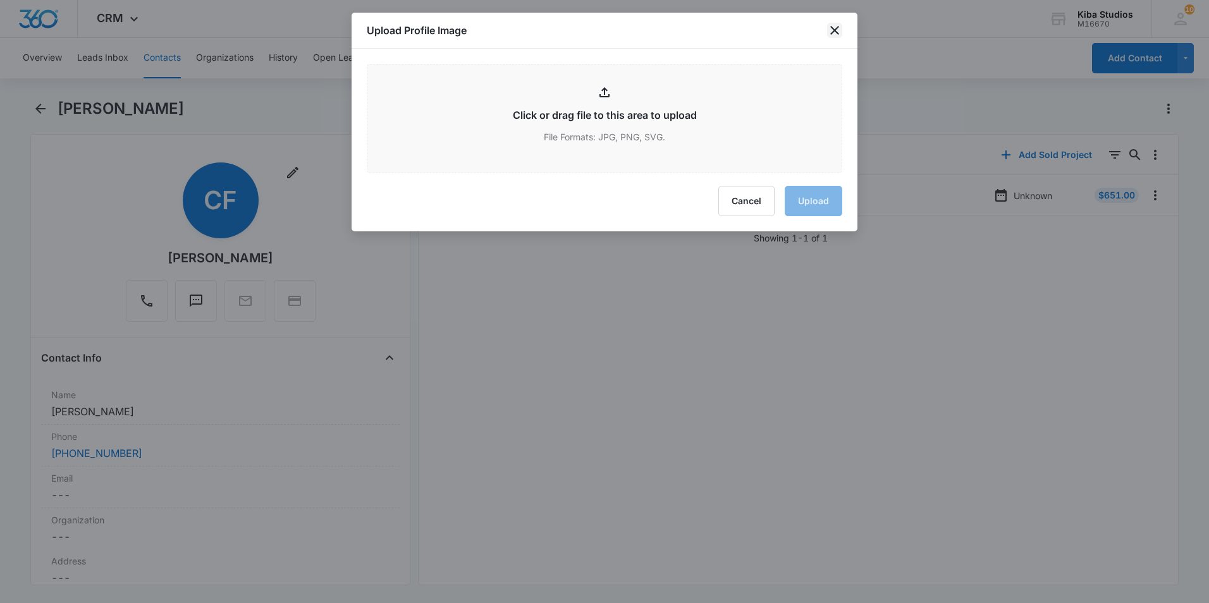
click at [830, 32] on icon "close" at bounding box center [834, 30] width 15 height 15
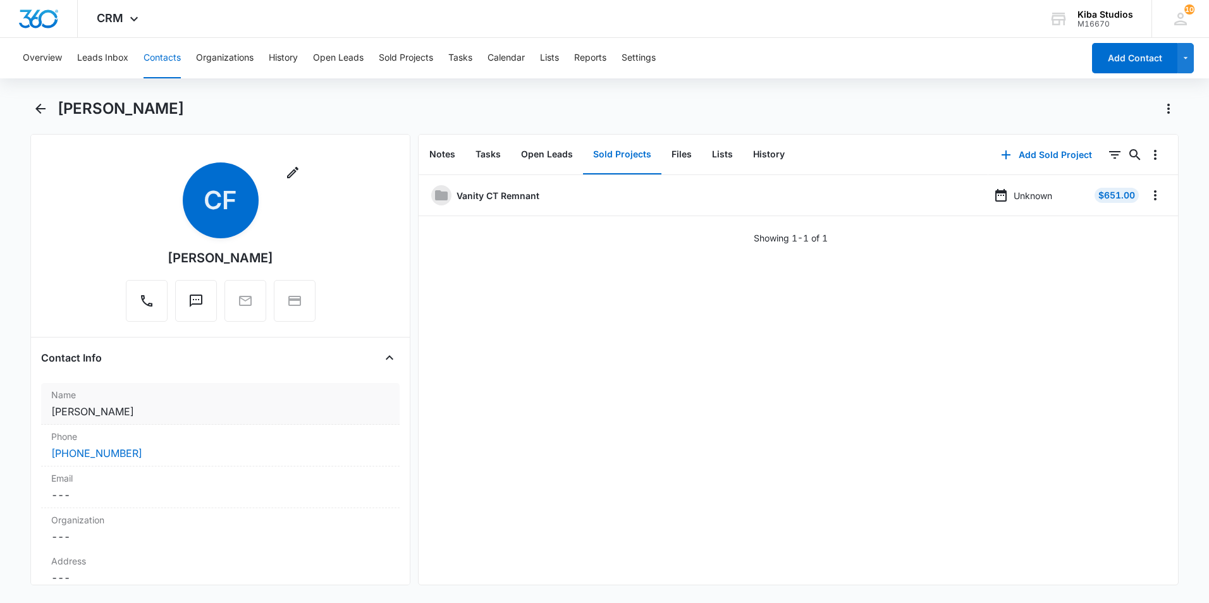
click at [94, 404] on div "Name Cancel Save Changes [PERSON_NAME]" at bounding box center [220, 404] width 359 height 42
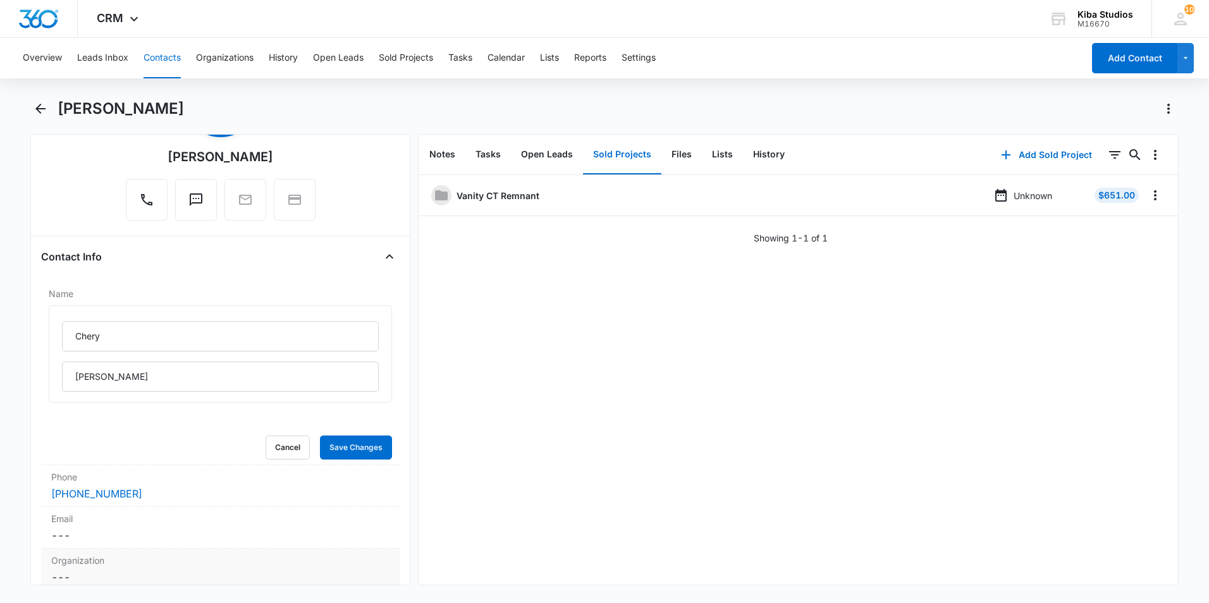
scroll to position [63, 0]
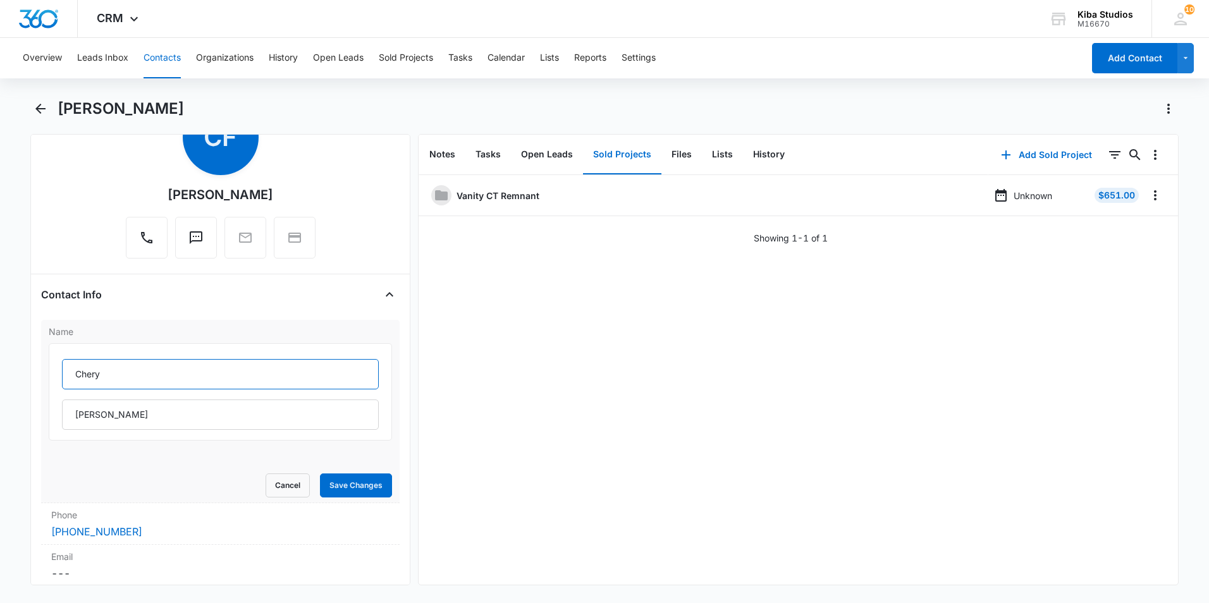
click at [182, 372] on input "Chery" at bounding box center [220, 374] width 317 height 30
type input "[PERSON_NAME]"
click at [363, 485] on button "Save Changes" at bounding box center [356, 486] width 72 height 24
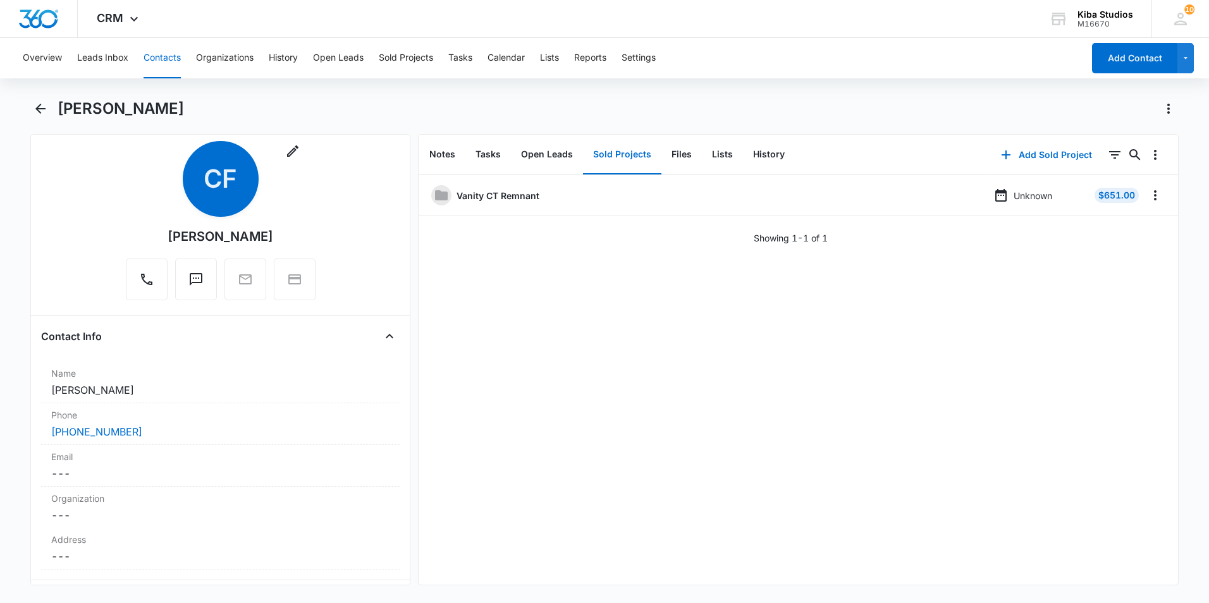
scroll to position [0, 0]
